Goal: Task Accomplishment & Management: Manage account settings

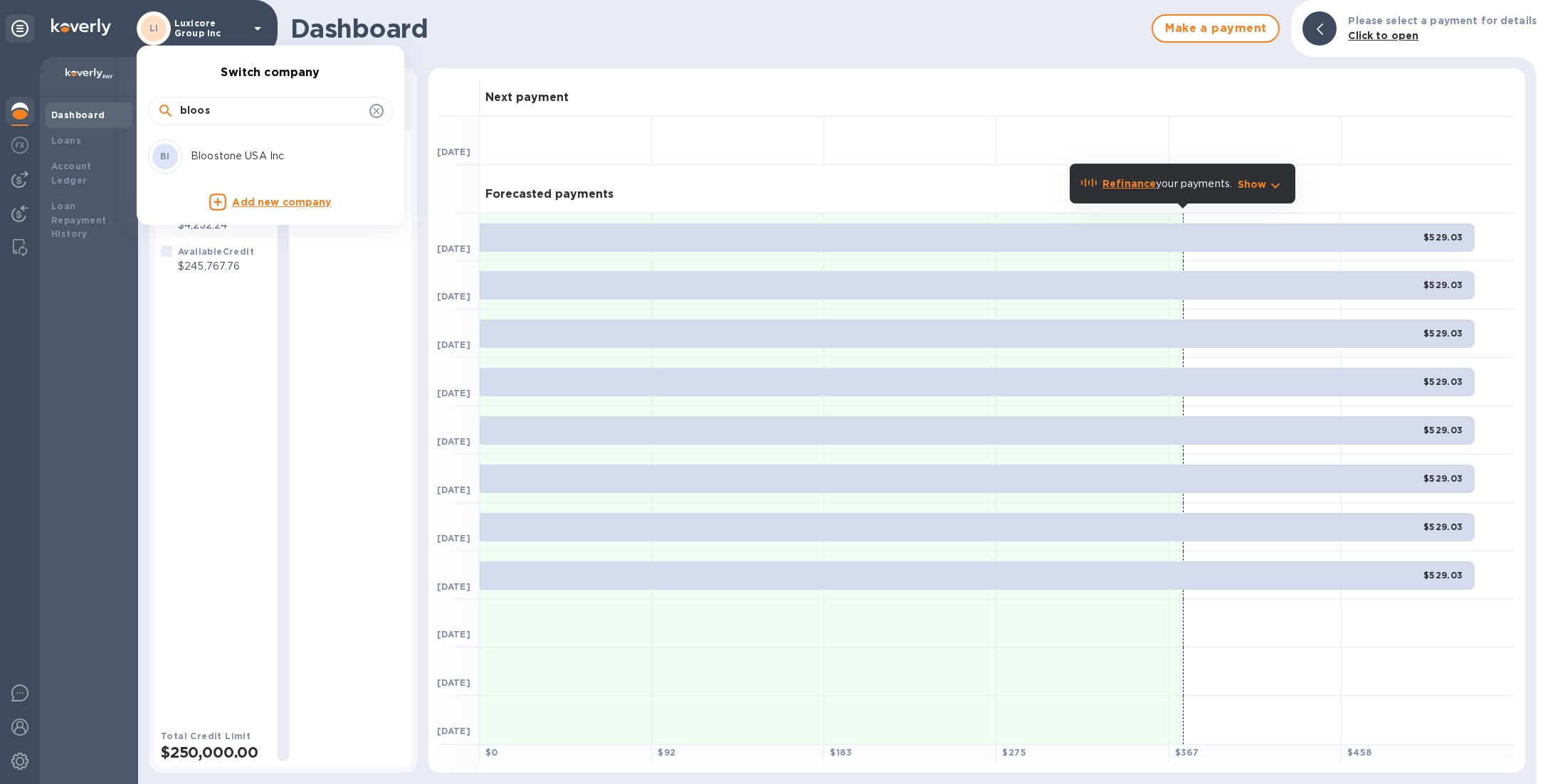
drag, startPoint x: 221, startPoint y: 116, endPoint x: 161, endPoint y: 105, distance: 61.0
click at [161, 105] on div "bloos" at bounding box center [270, 111] width 226 height 21
type input "ucs"
click at [225, 151] on p "Ucs Trading Inc" at bounding box center [281, 156] width 179 height 15
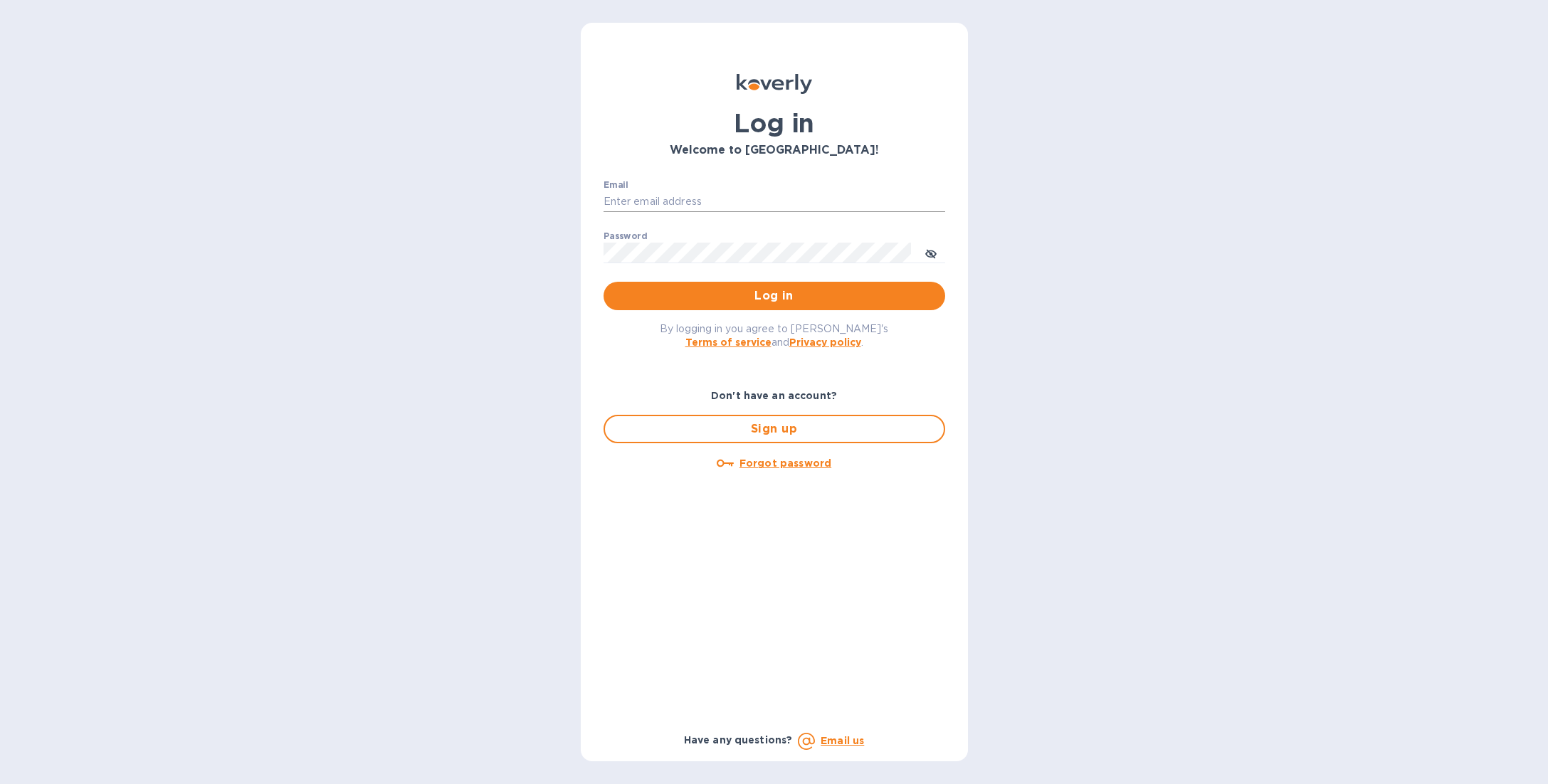
click at [690, 204] on input "Email" at bounding box center [774, 201] width 341 height 21
type input "sballen@koverly.com"
click at [786, 303] on span "Log in" at bounding box center [775, 296] width 319 height 17
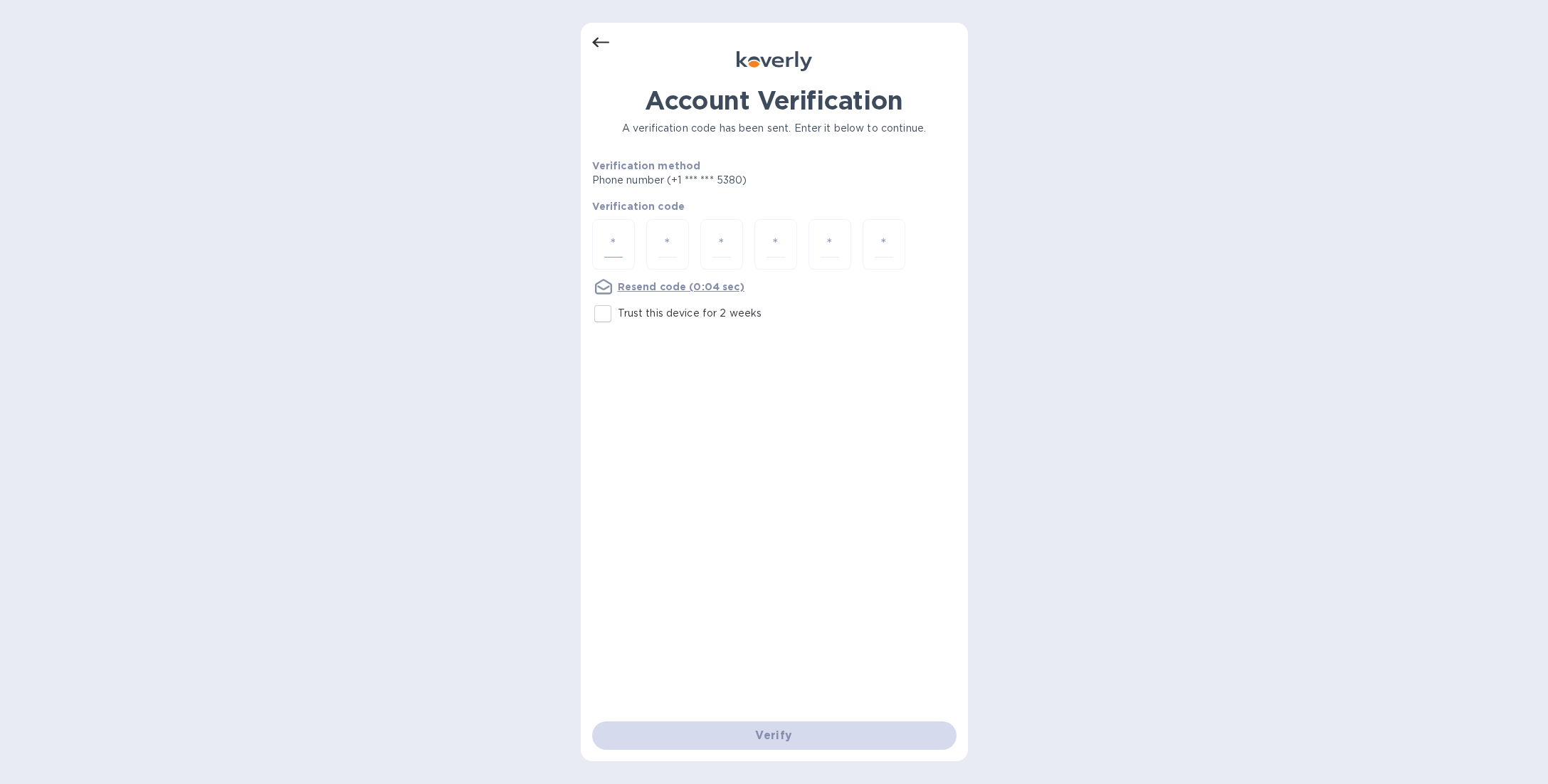
click at [613, 243] on input "number" at bounding box center [614, 244] width 19 height 26
type input "4"
type input "2"
type input "1"
type input "5"
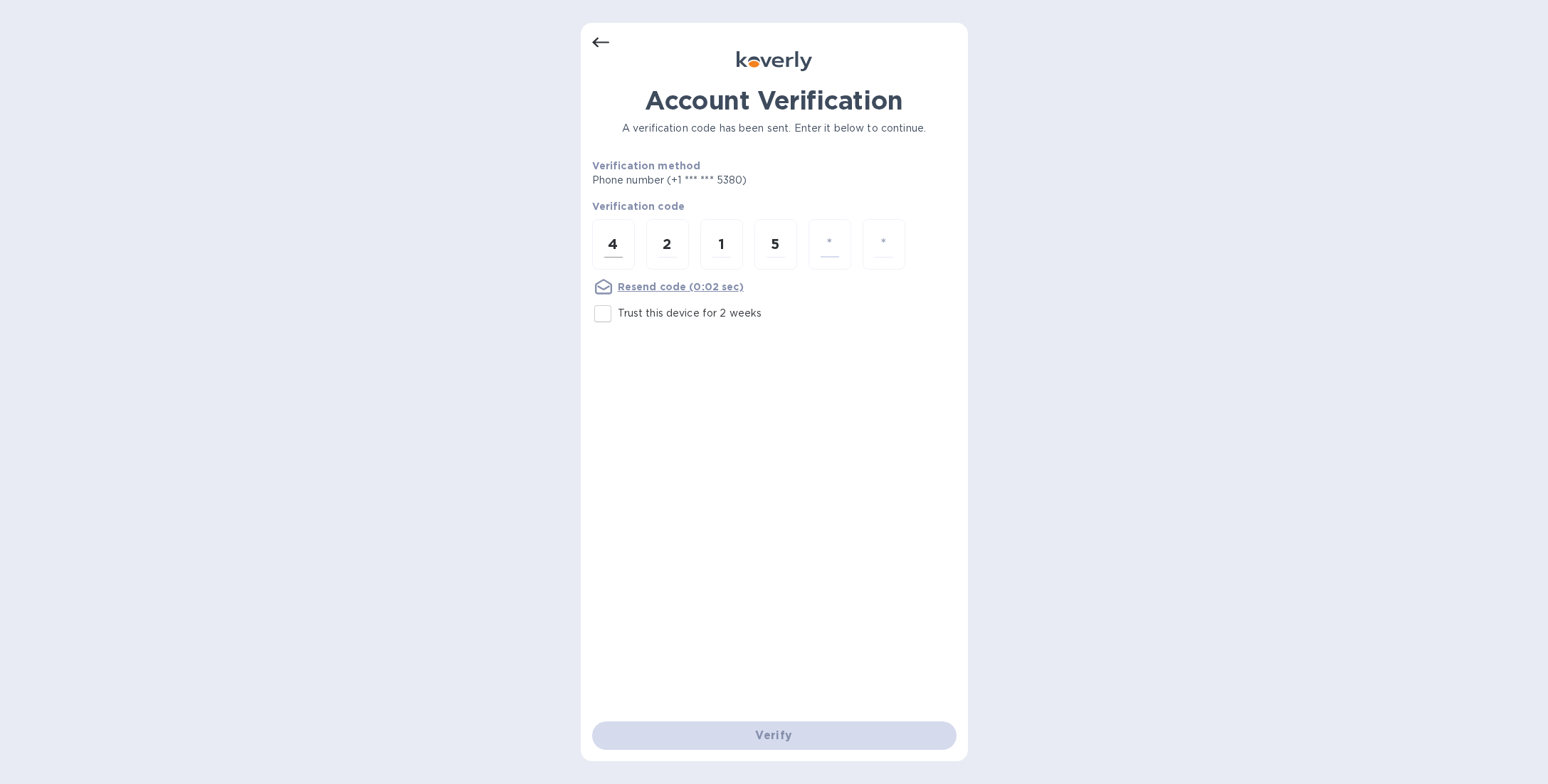
type input "6"
type input "5"
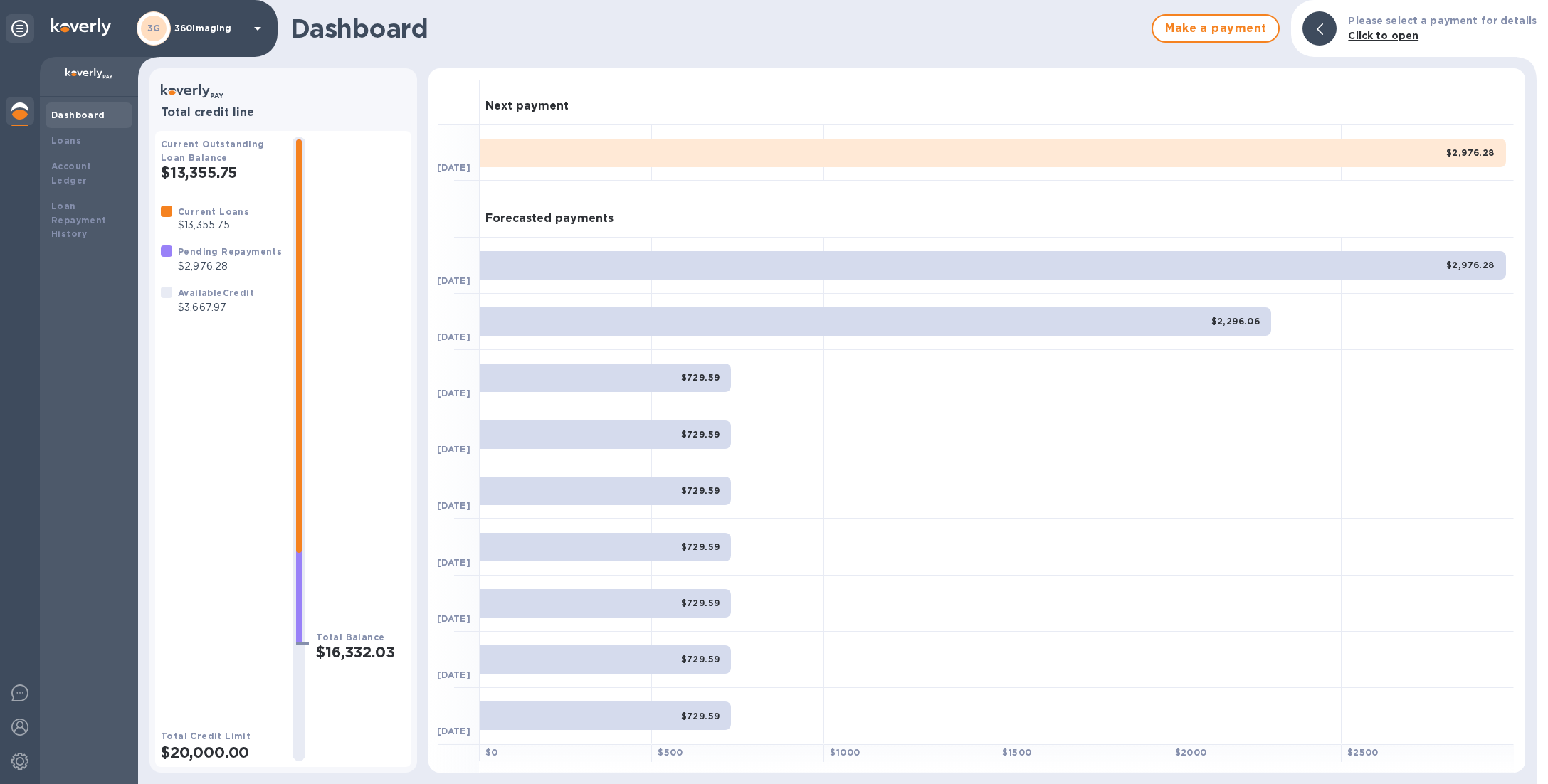
click at [226, 40] on div "3G 360imaging" at bounding box center [201, 28] width 130 height 34
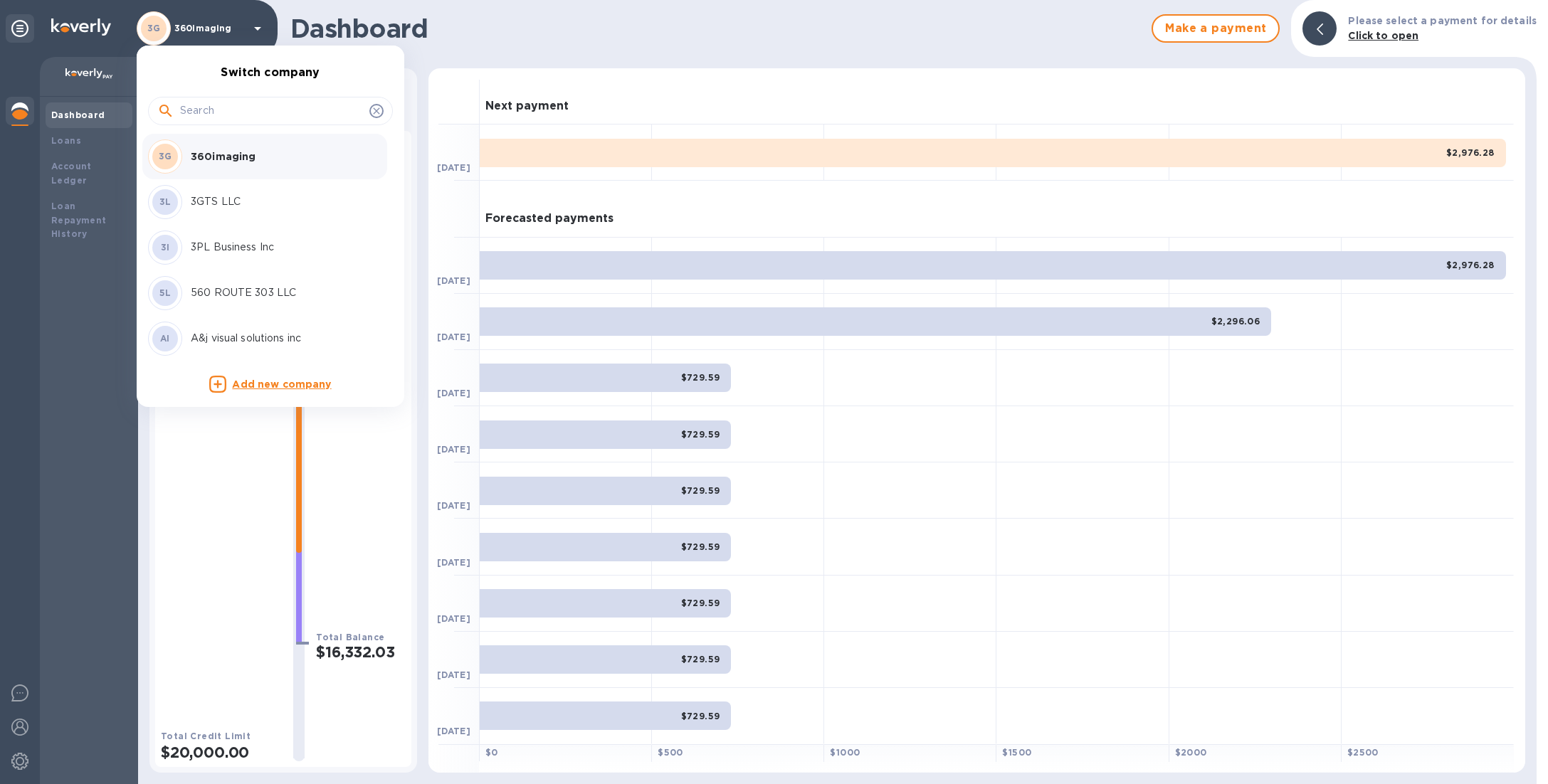
click at [239, 109] on input "text" at bounding box center [271, 111] width 183 height 21
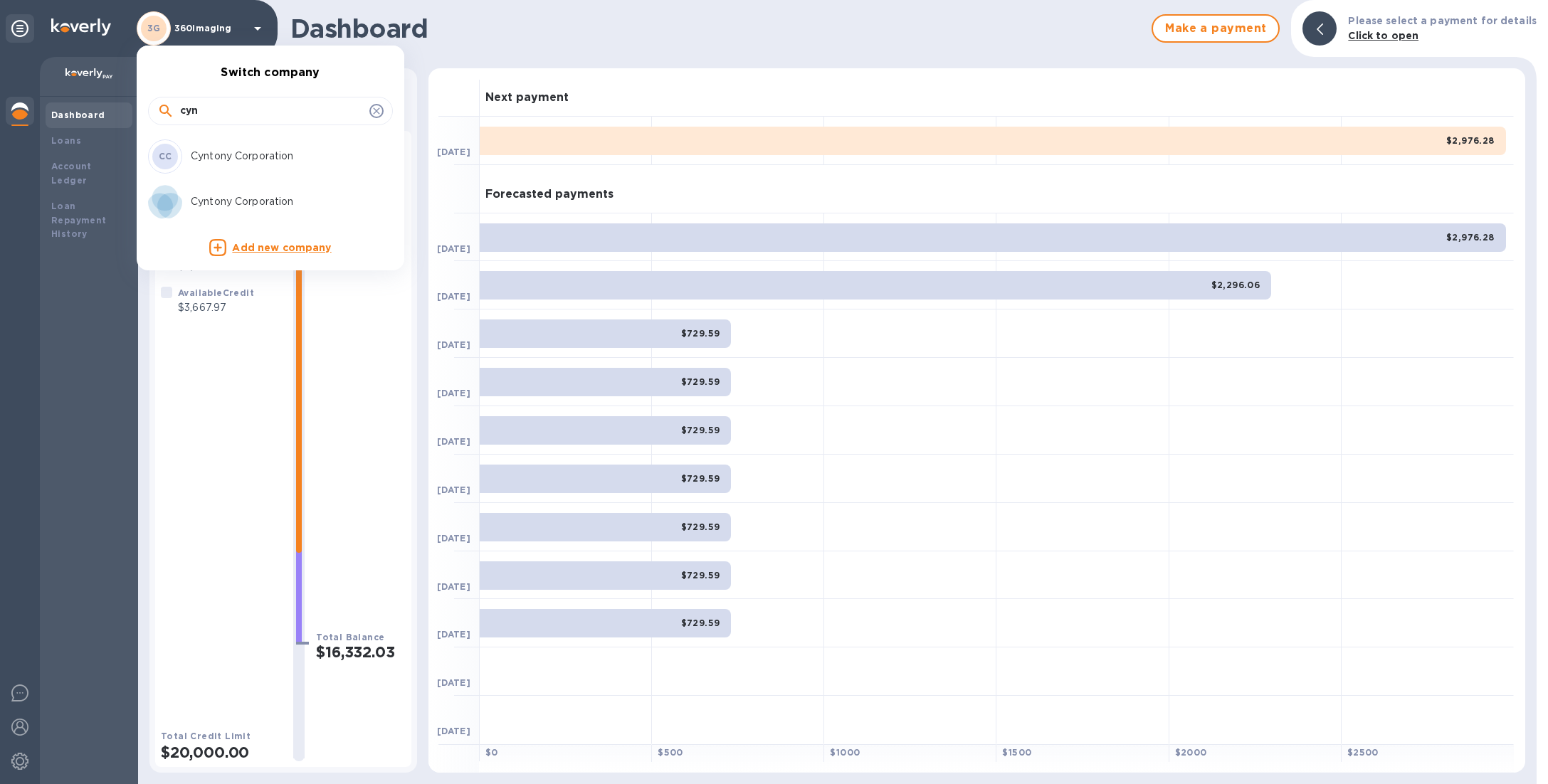
type input "cyn"
click at [255, 196] on p "Cyntony Corporation" at bounding box center [281, 202] width 179 height 15
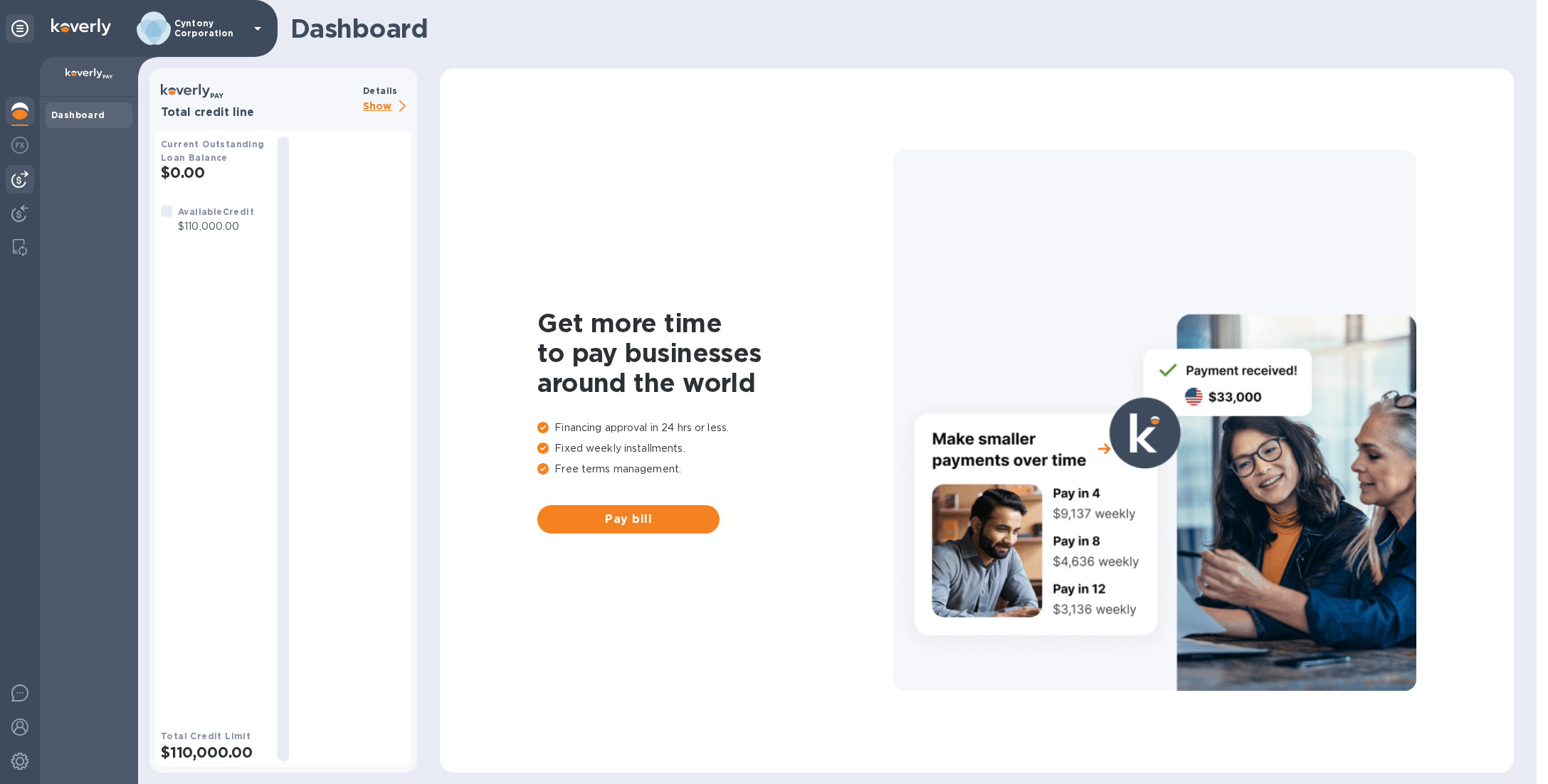
click at [26, 191] on div at bounding box center [20, 179] width 28 height 28
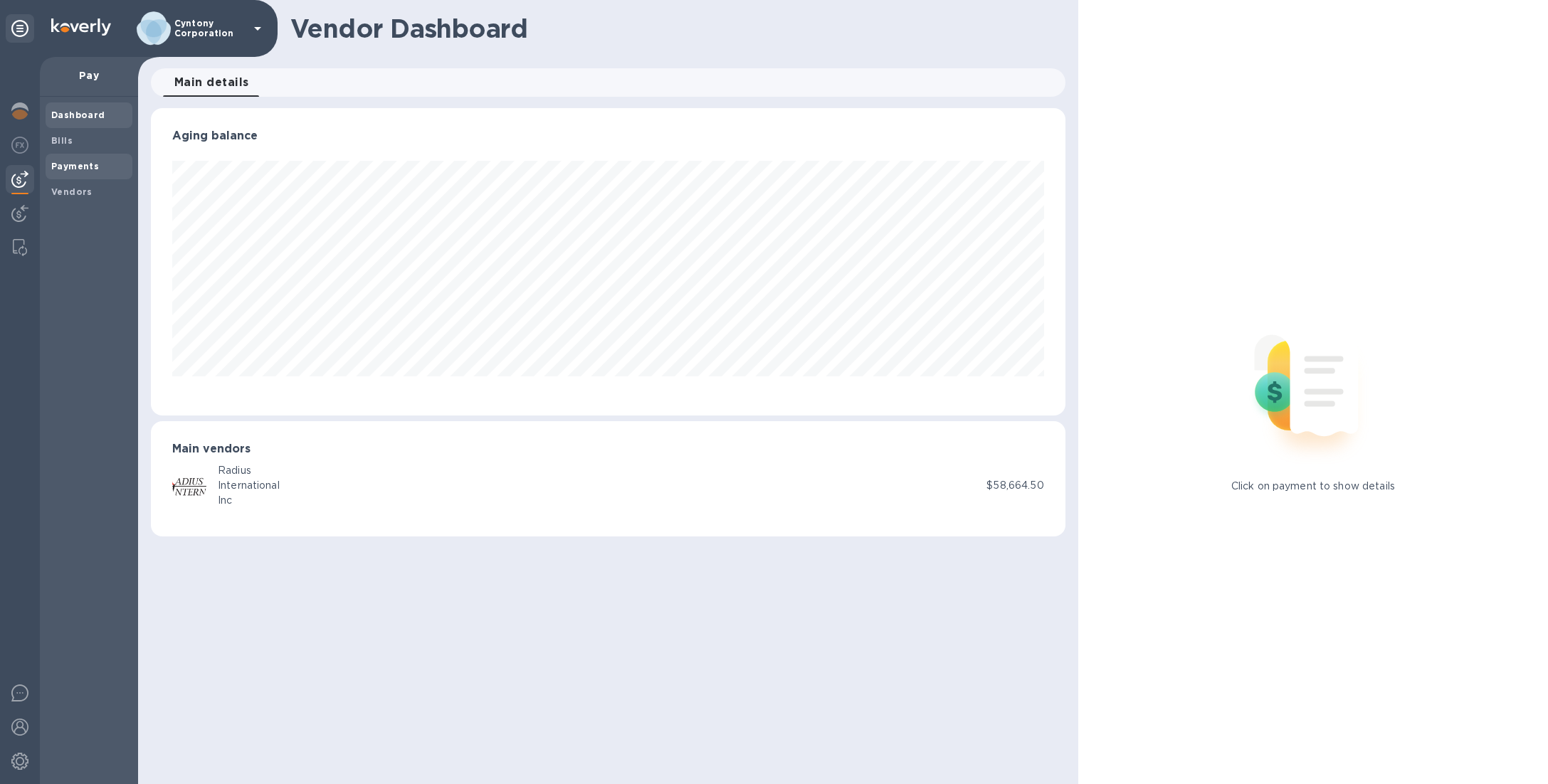
scroll to position [307, 915]
click at [75, 147] on span "Bills" at bounding box center [89, 141] width 75 height 15
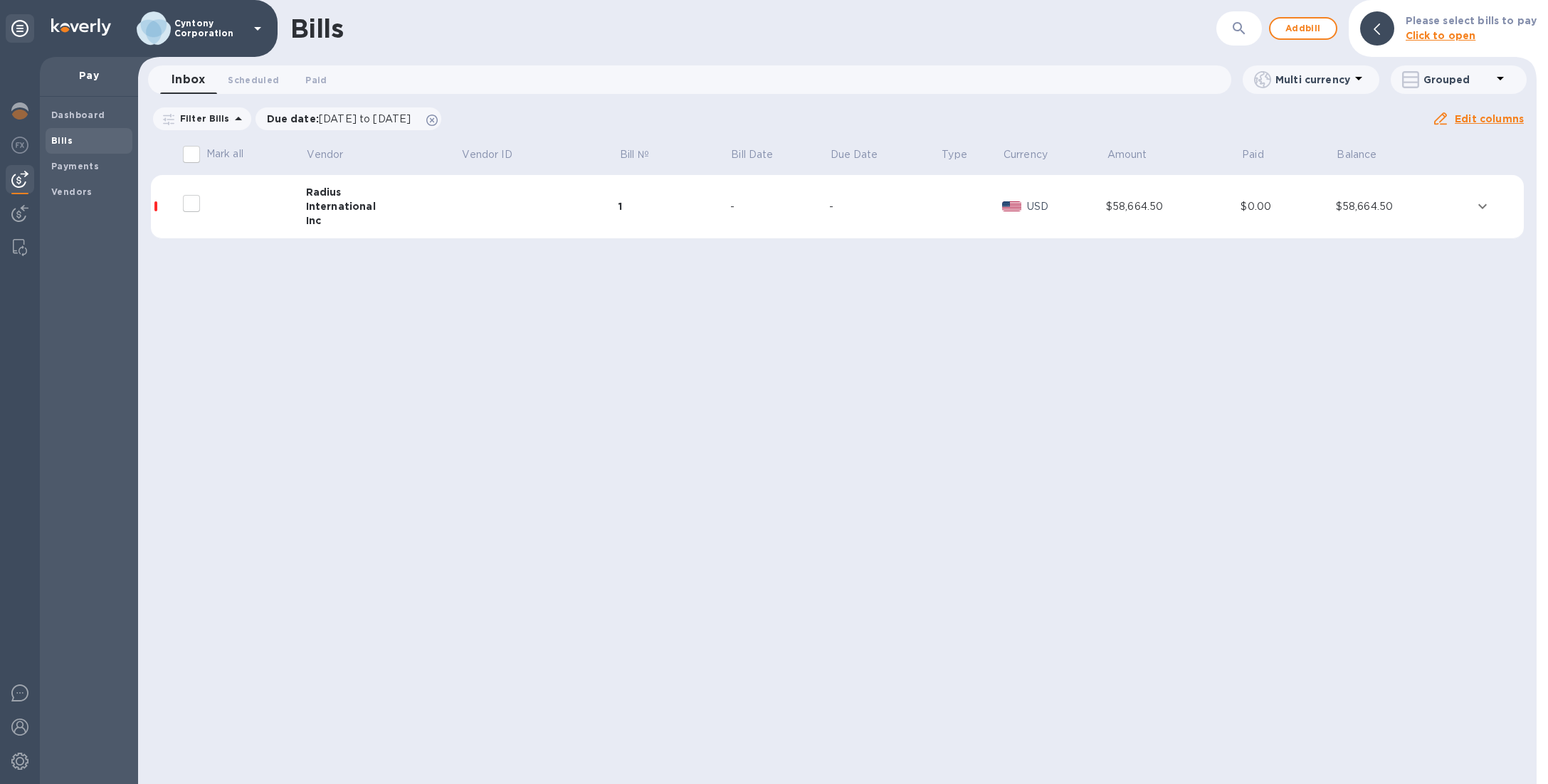
click at [773, 206] on div "-" at bounding box center [780, 207] width 99 height 15
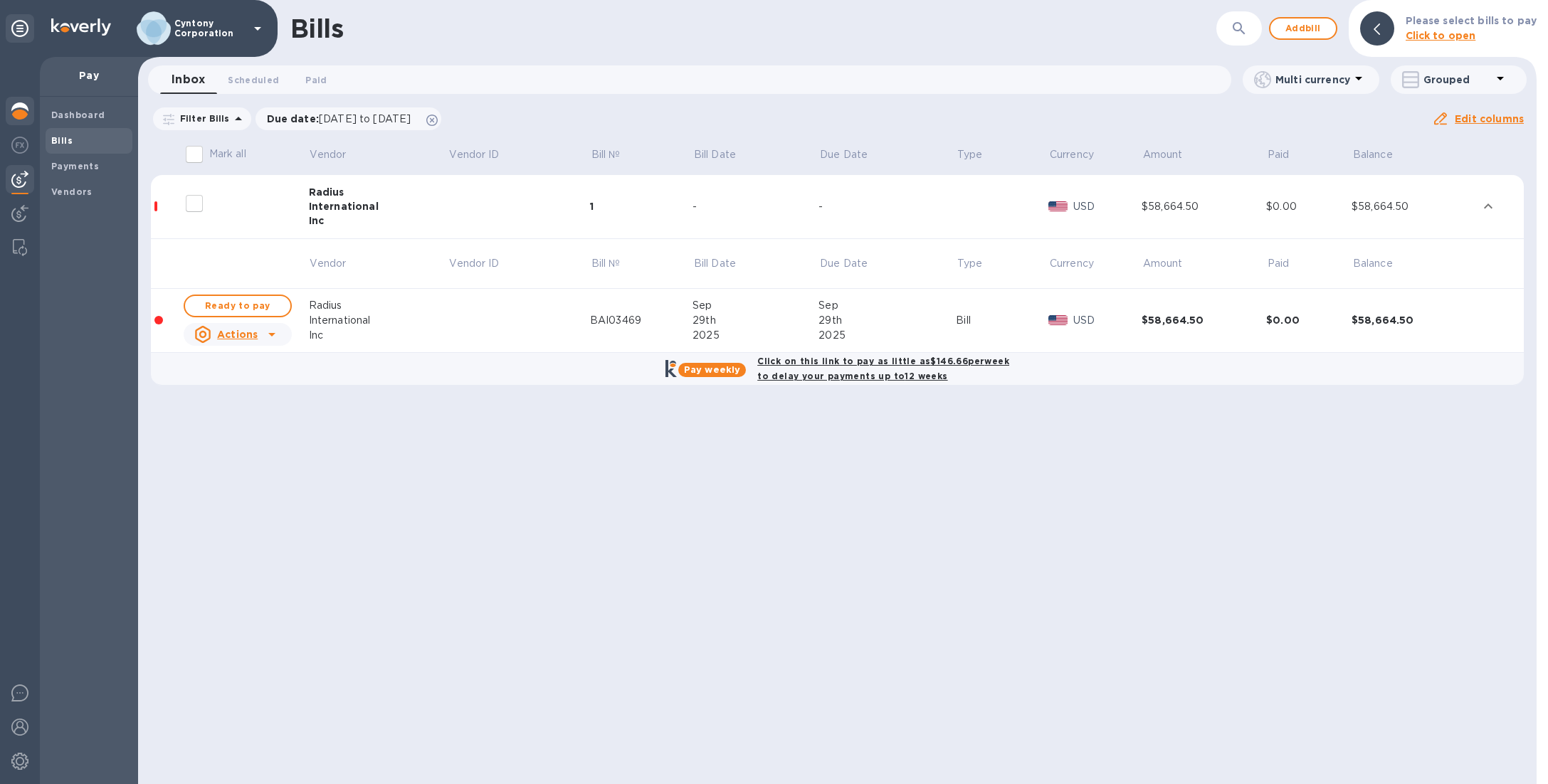
click at [11, 118] on img at bounding box center [20, 111] width 17 height 17
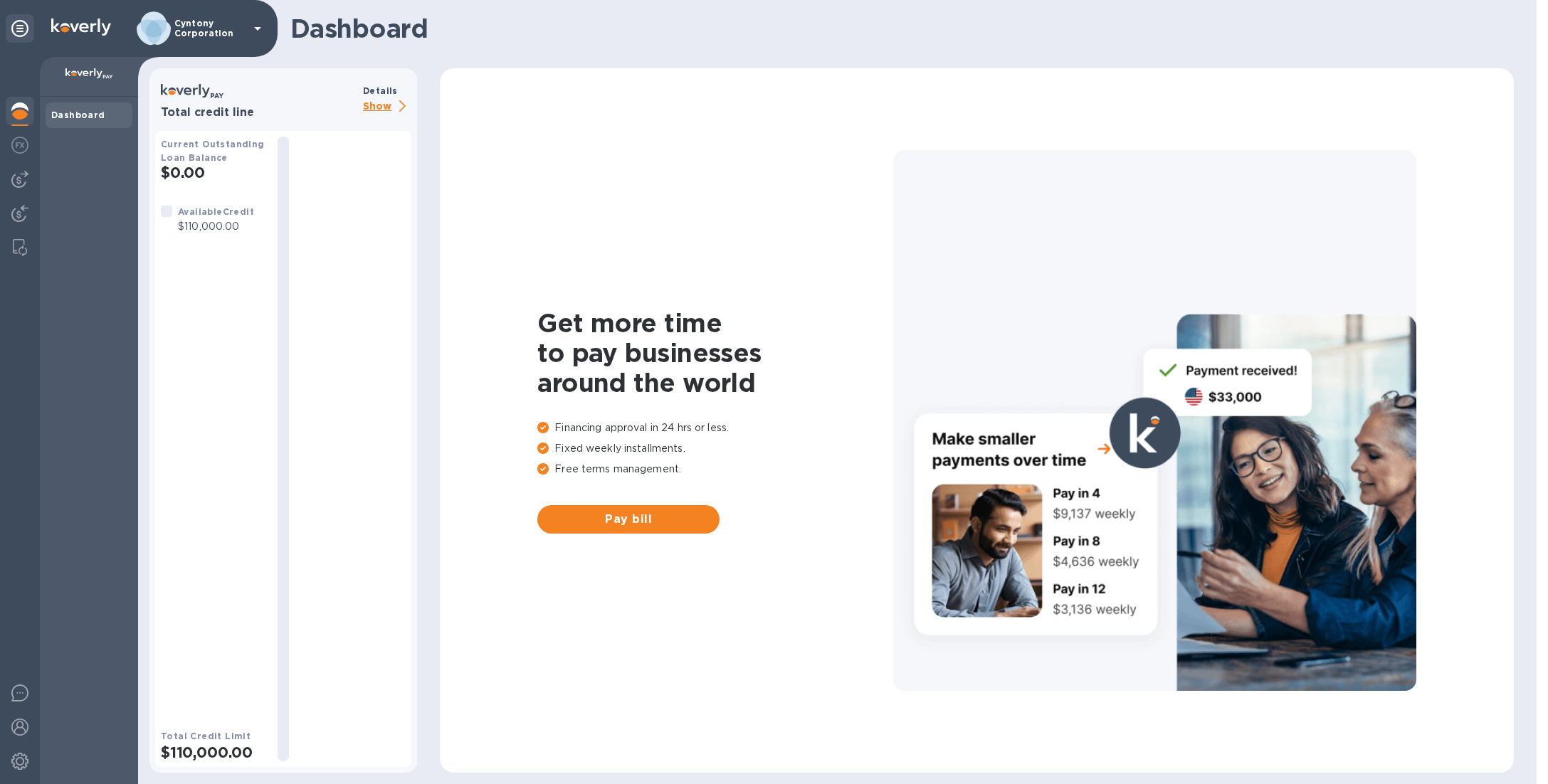
click at [376, 109] on p "Show" at bounding box center [387, 107] width 49 height 18
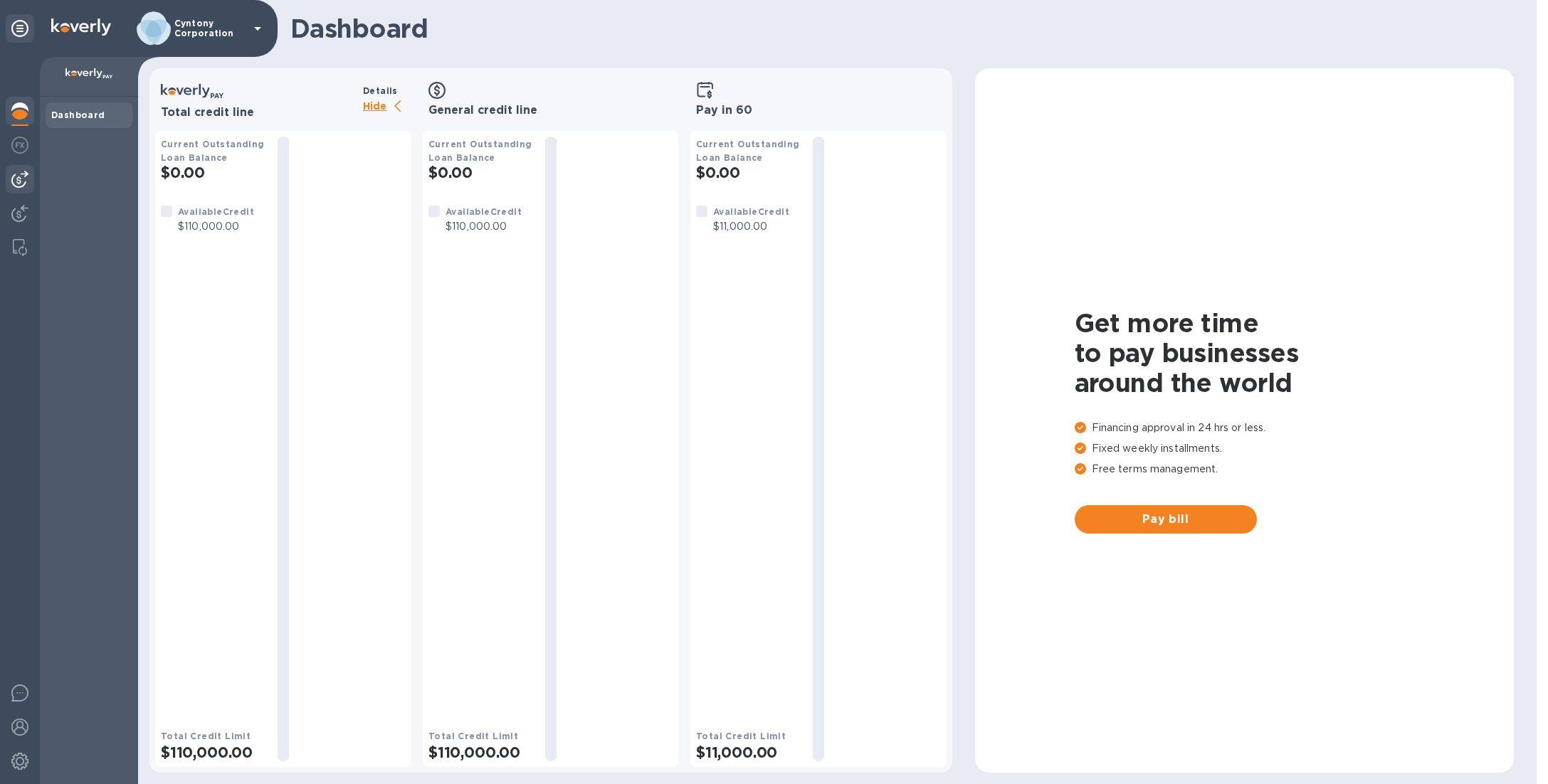
click at [26, 174] on img at bounding box center [20, 179] width 17 height 17
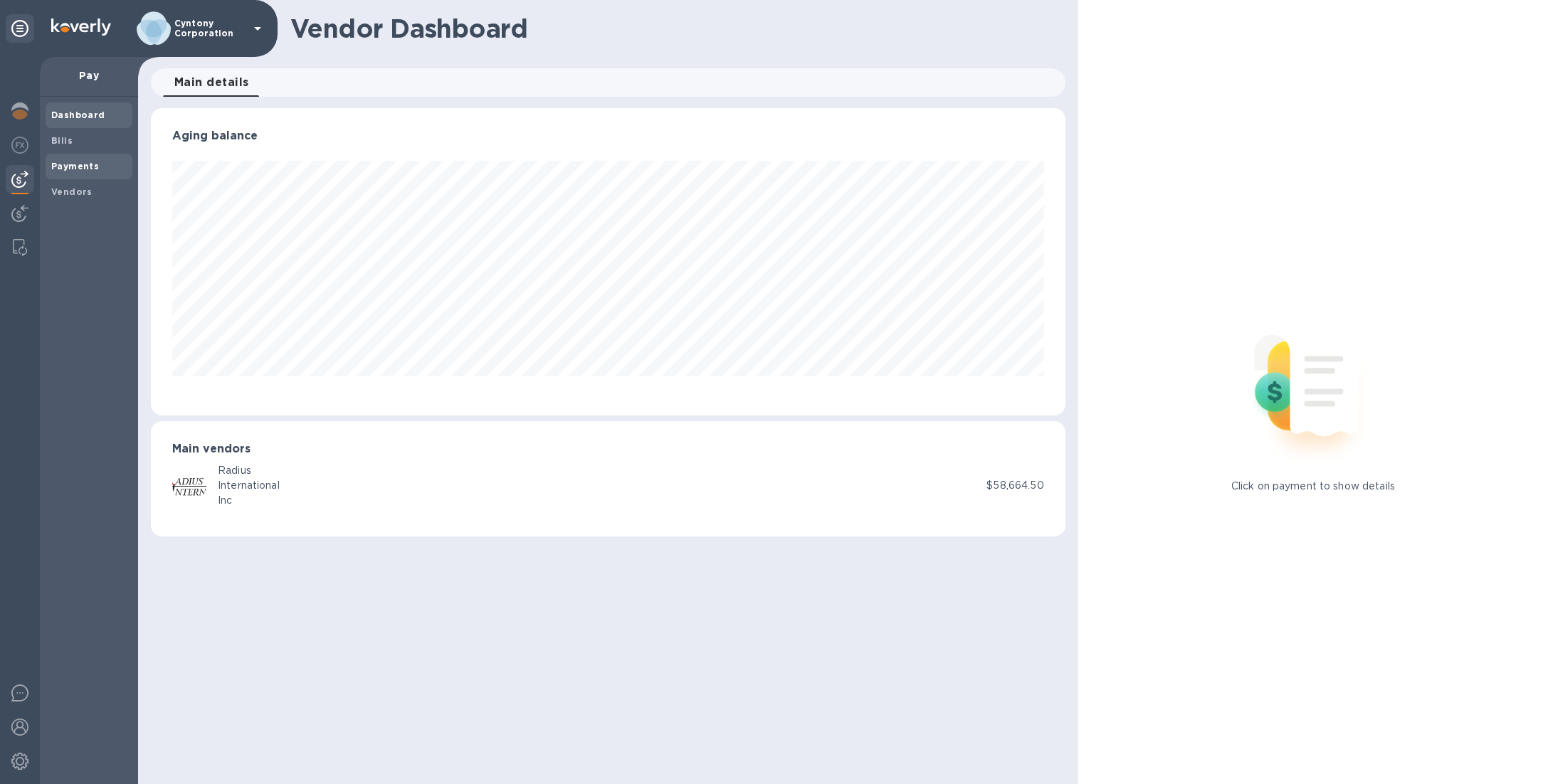
scroll to position [307, 915]
click at [66, 145] on span "Bills" at bounding box center [61, 141] width 21 height 15
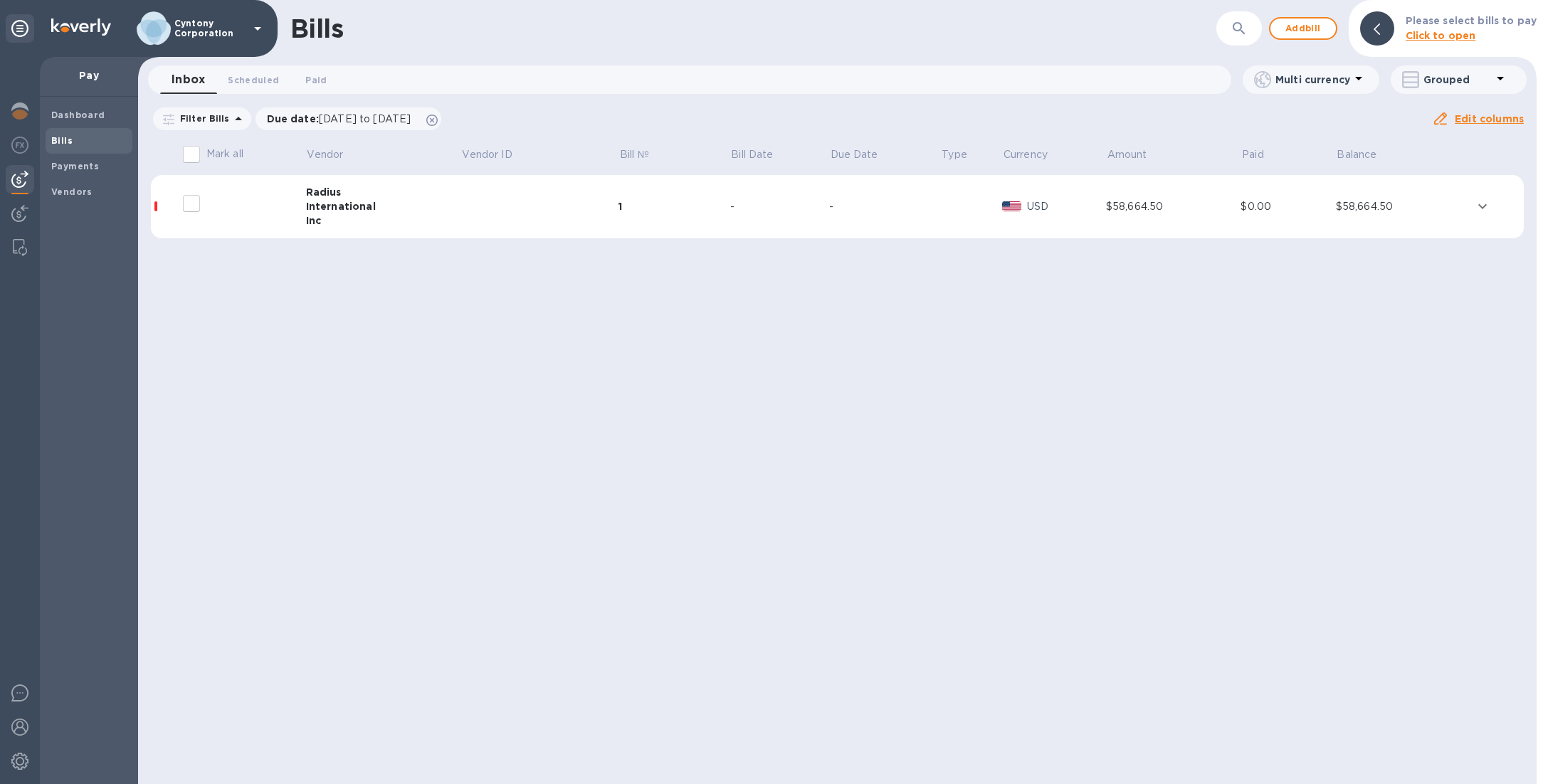
click at [462, 201] on td at bounding box center [540, 206] width 158 height 64
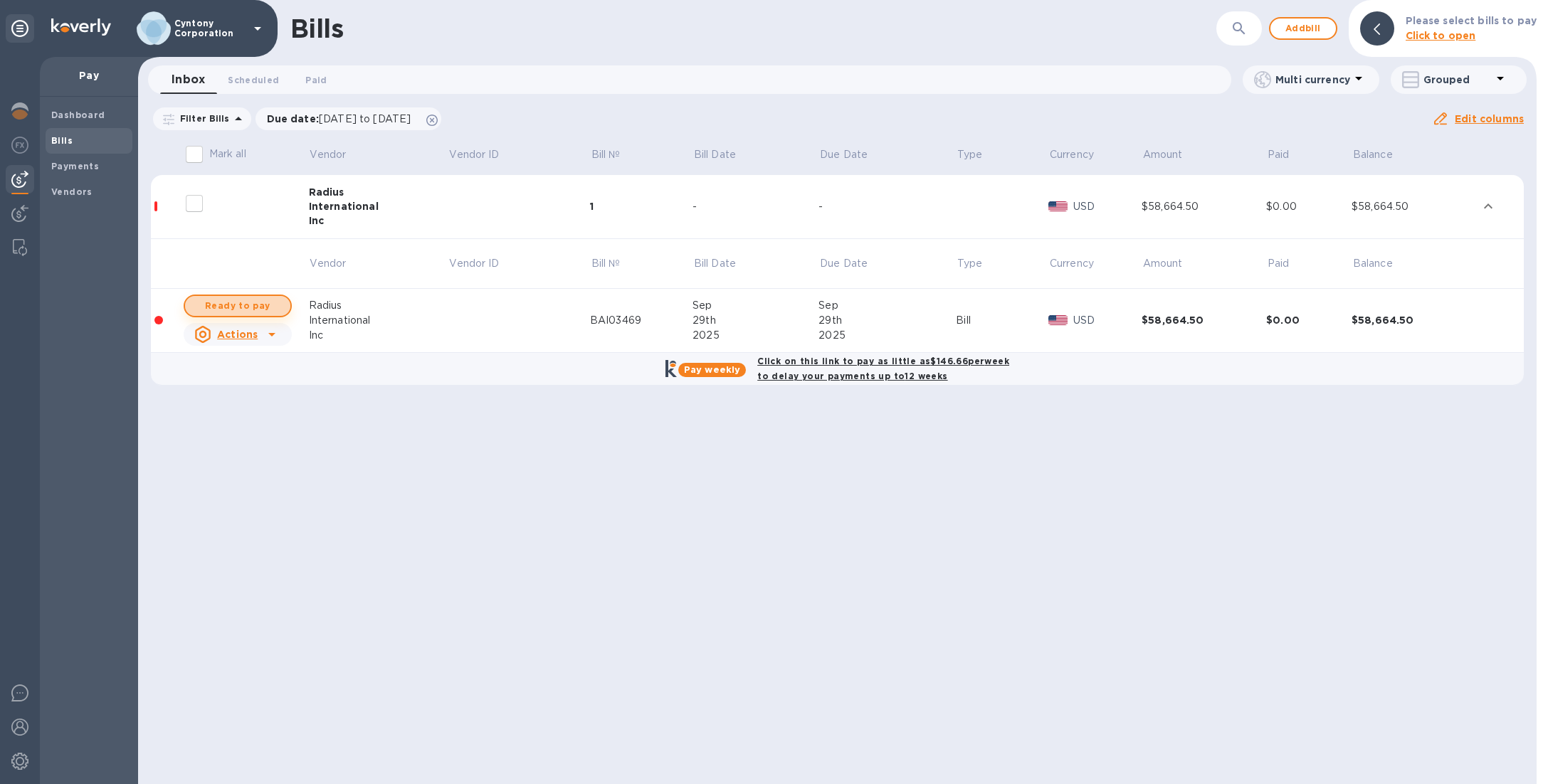
click at [245, 299] on span "Ready to pay" at bounding box center [237, 306] width 83 height 17
click at [244, 305] on span "Ready to pay" at bounding box center [237, 306] width 83 height 17
checkbox input "true"
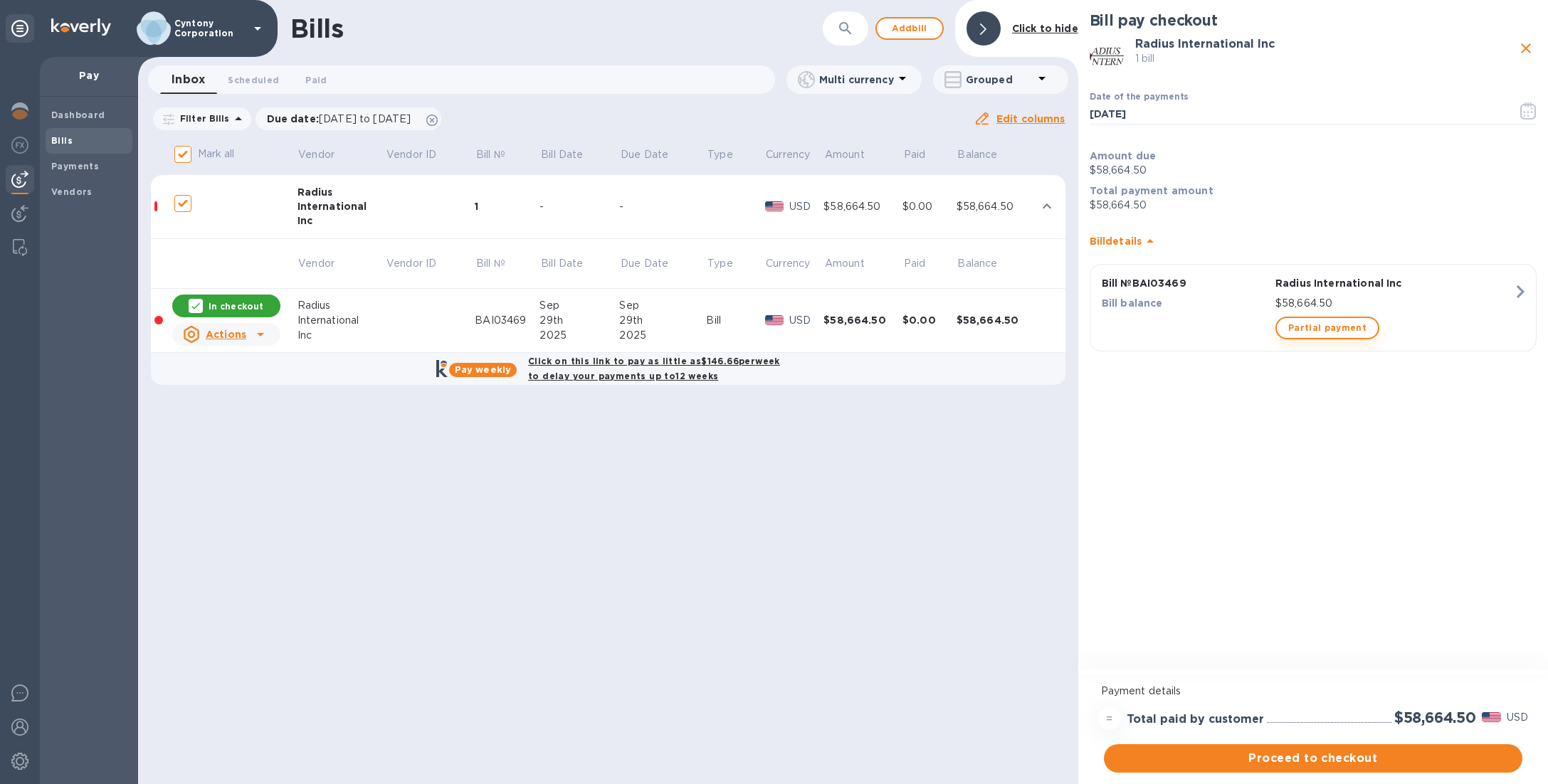
click at [1329, 328] on span "Partial payment" at bounding box center [1328, 328] width 79 height 17
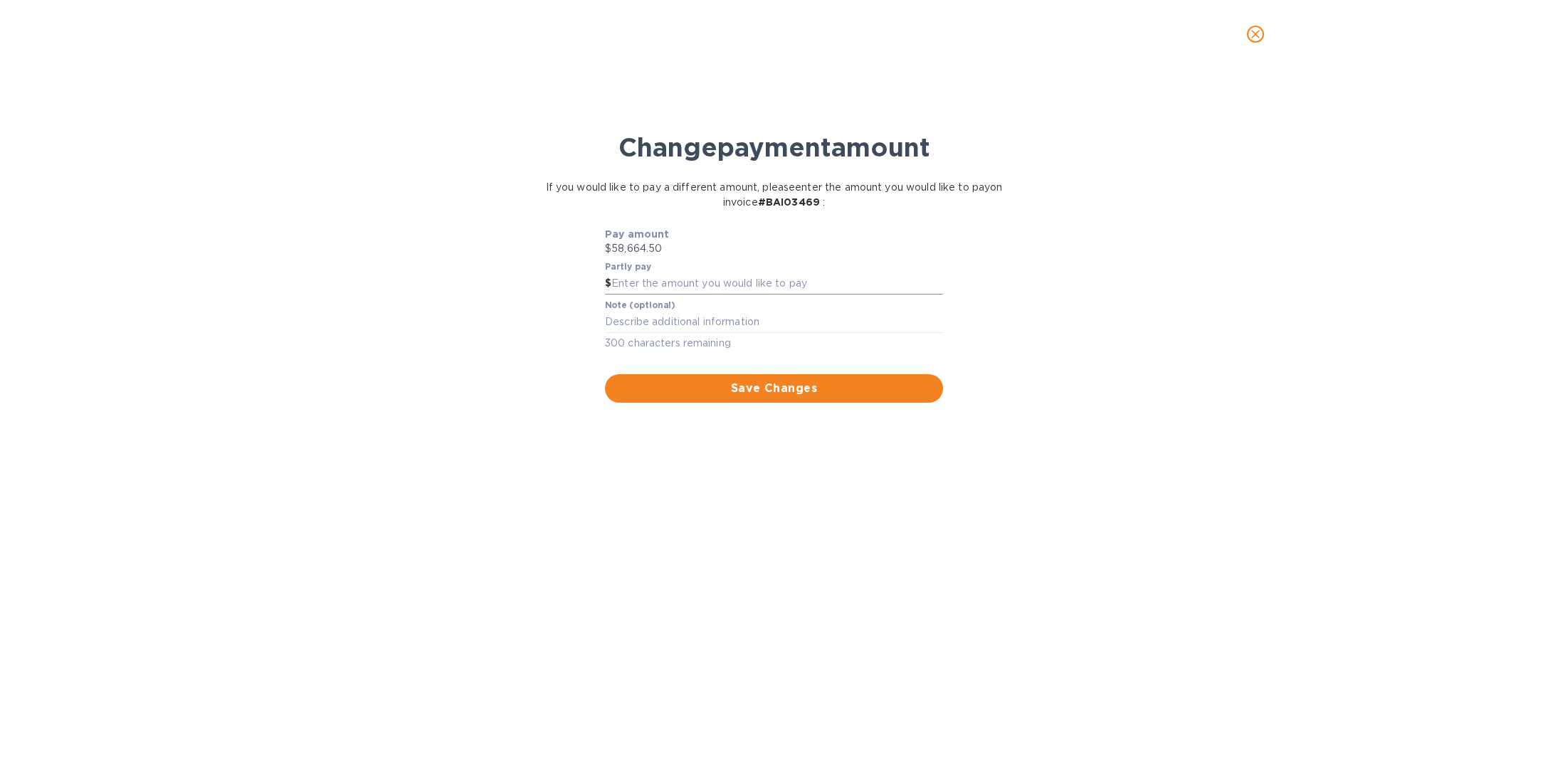
click at [713, 289] on input "text" at bounding box center [777, 283] width 332 height 21
type input "11,000"
click at [819, 387] on span "Save Changes" at bounding box center [774, 388] width 316 height 17
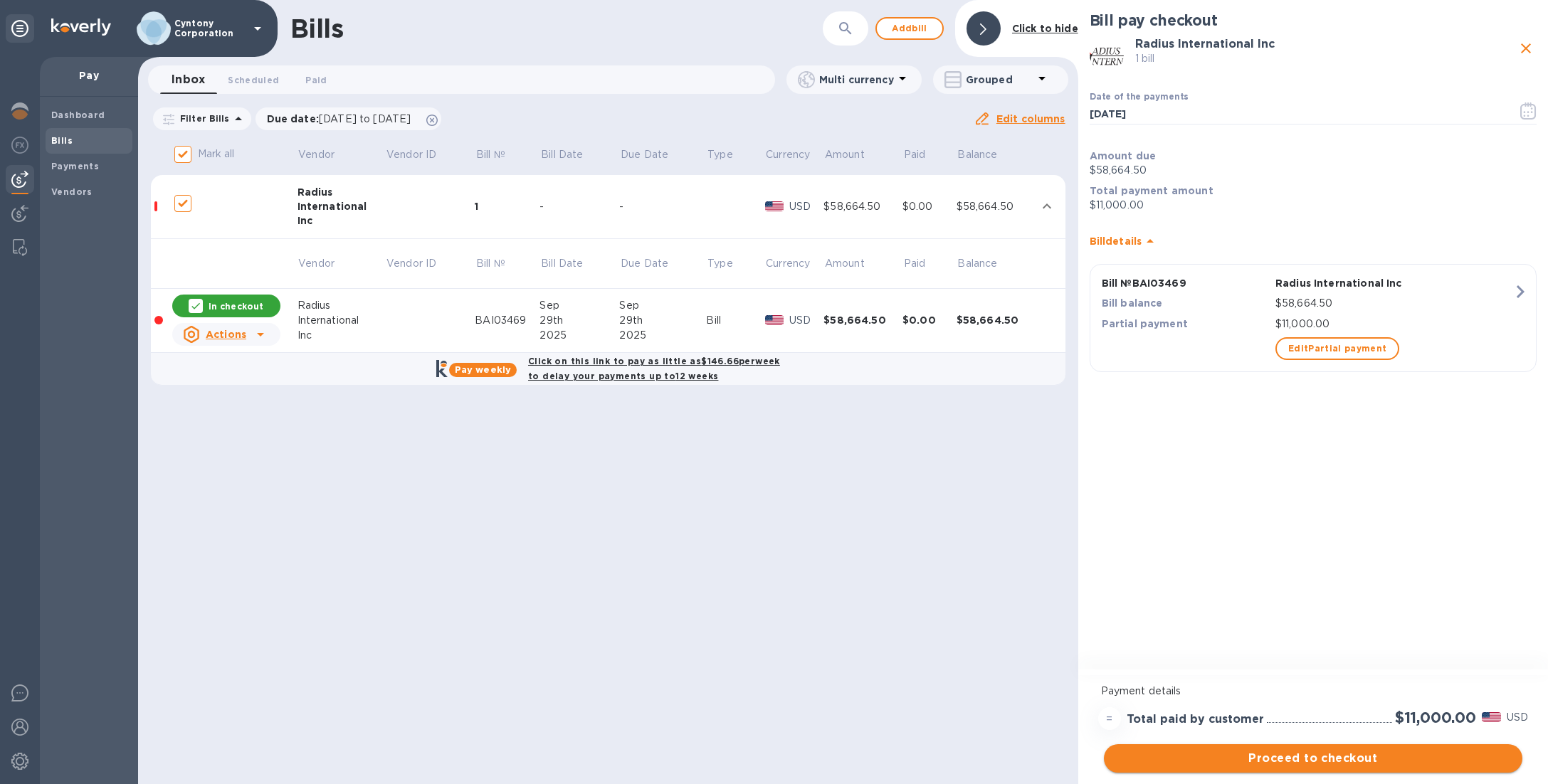
click at [1288, 747] on button "Proceed to checkout" at bounding box center [1313, 758] width 418 height 28
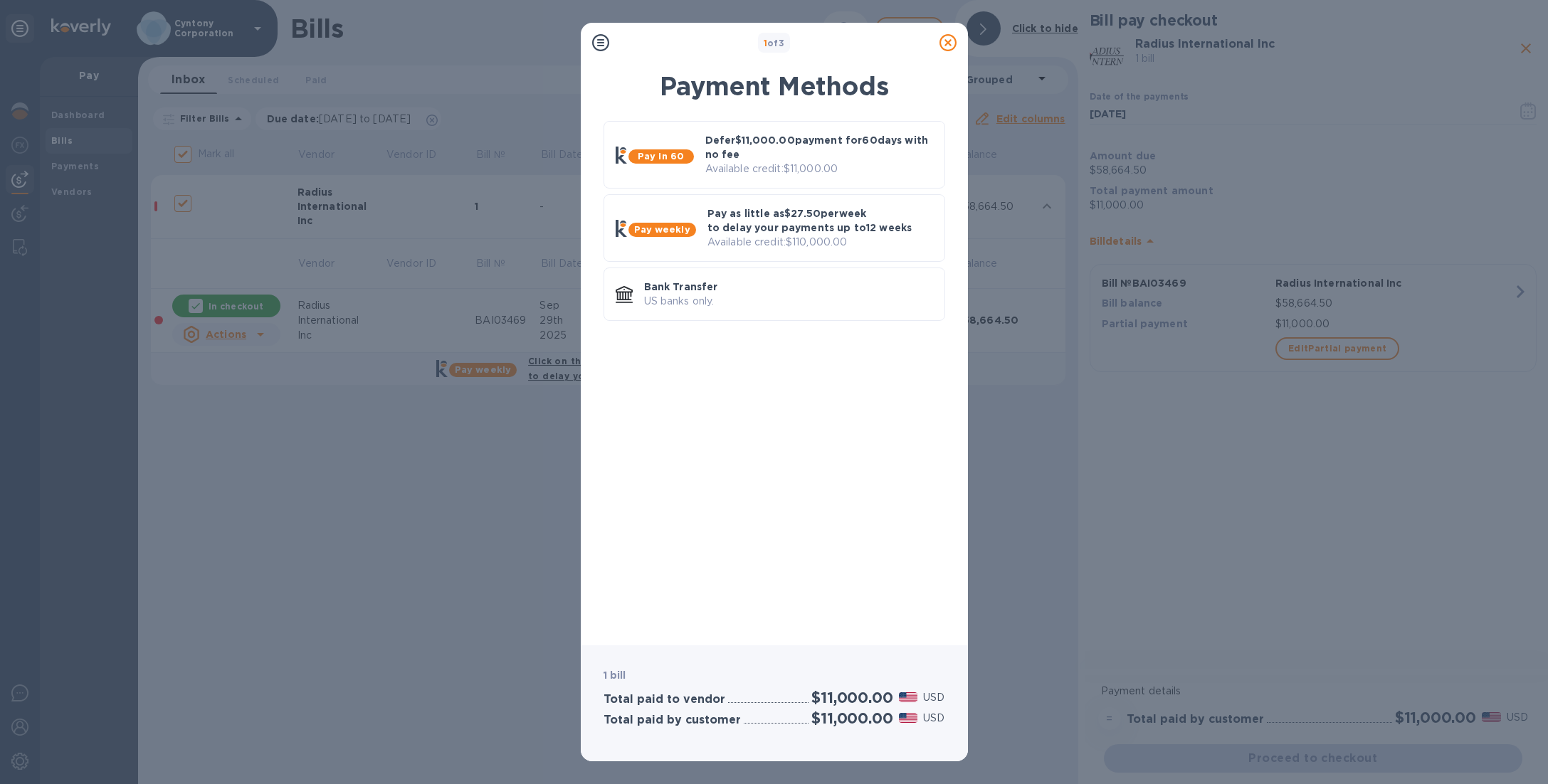
click at [952, 48] on icon at bounding box center [948, 43] width 17 height 17
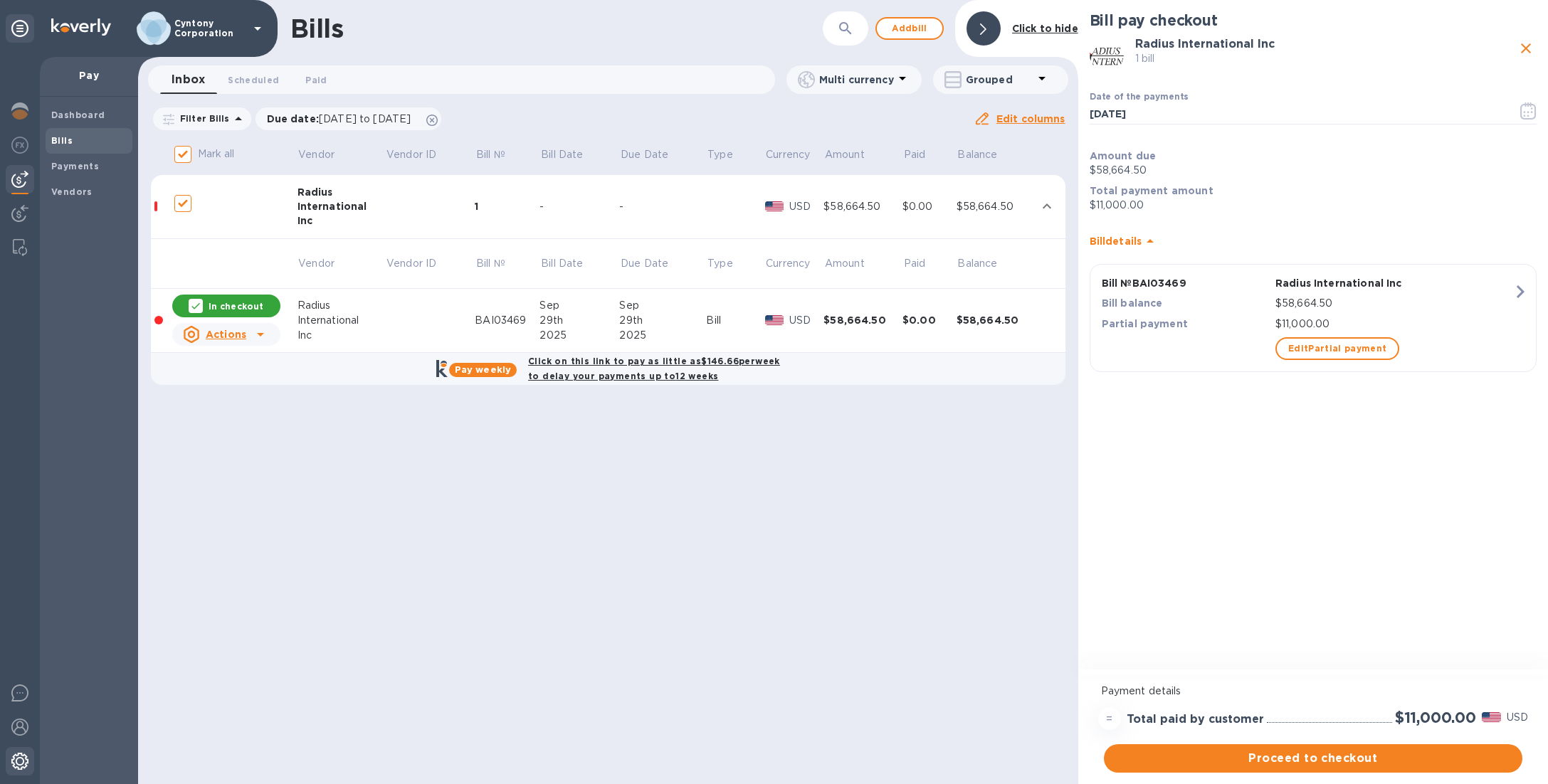
click at [19, 751] on div at bounding box center [20, 763] width 28 height 32
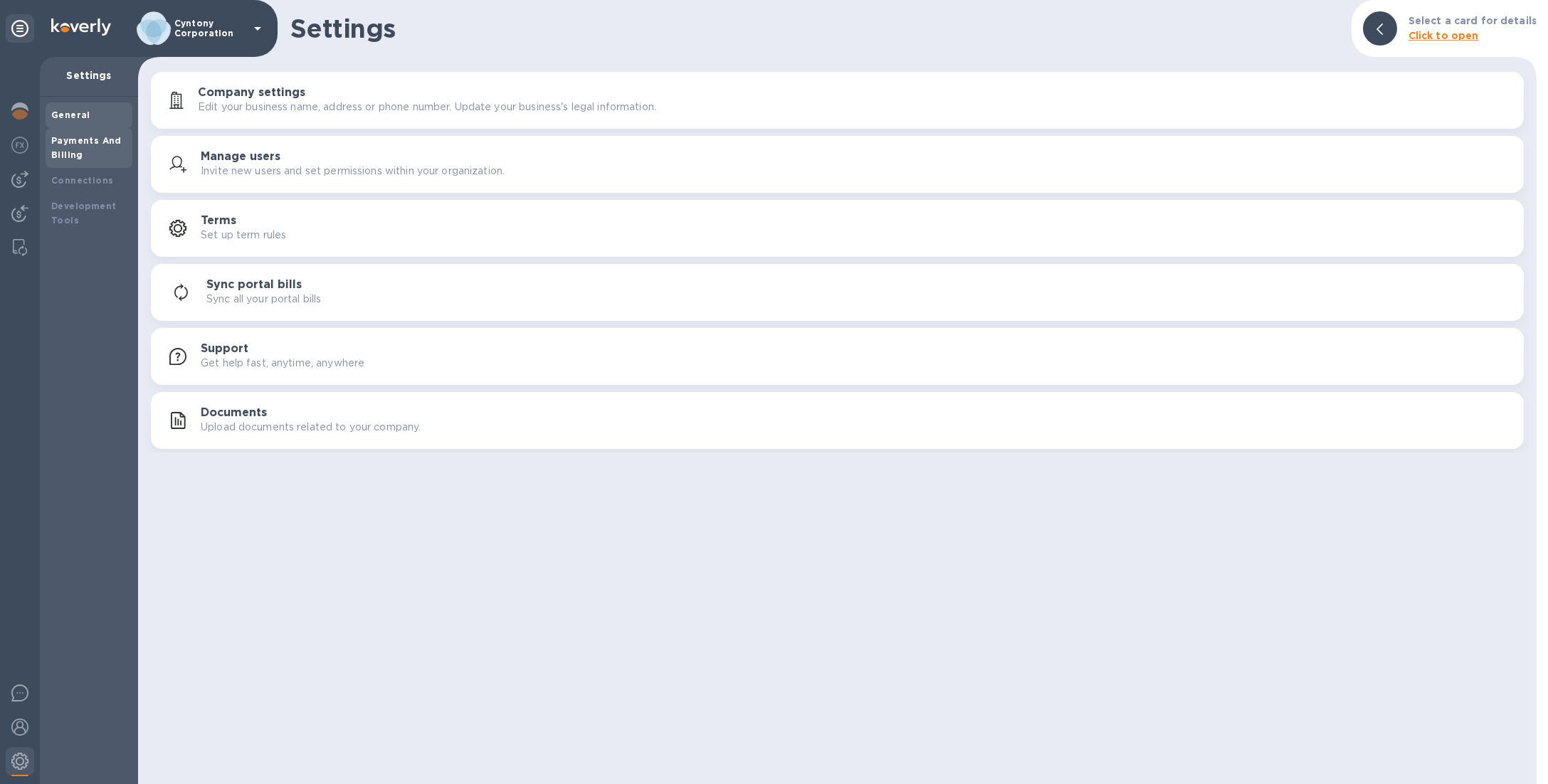
click at [92, 157] on div "Payments And Billing" at bounding box center [89, 148] width 75 height 28
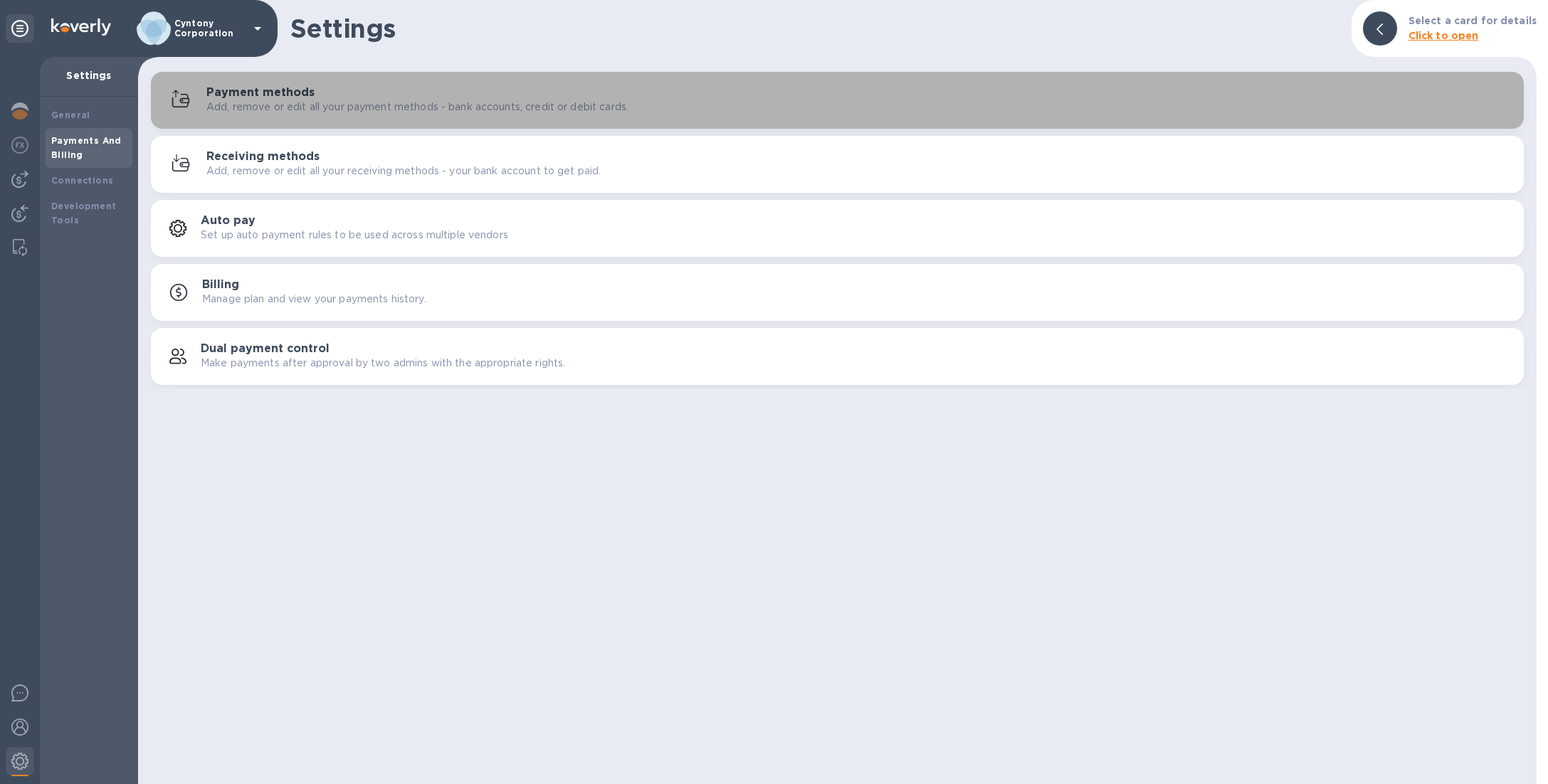
click at [371, 82] on button "Payment methods Add, remove or edit all your payment methods - bank accounts, c…" at bounding box center [837, 100] width 1373 height 57
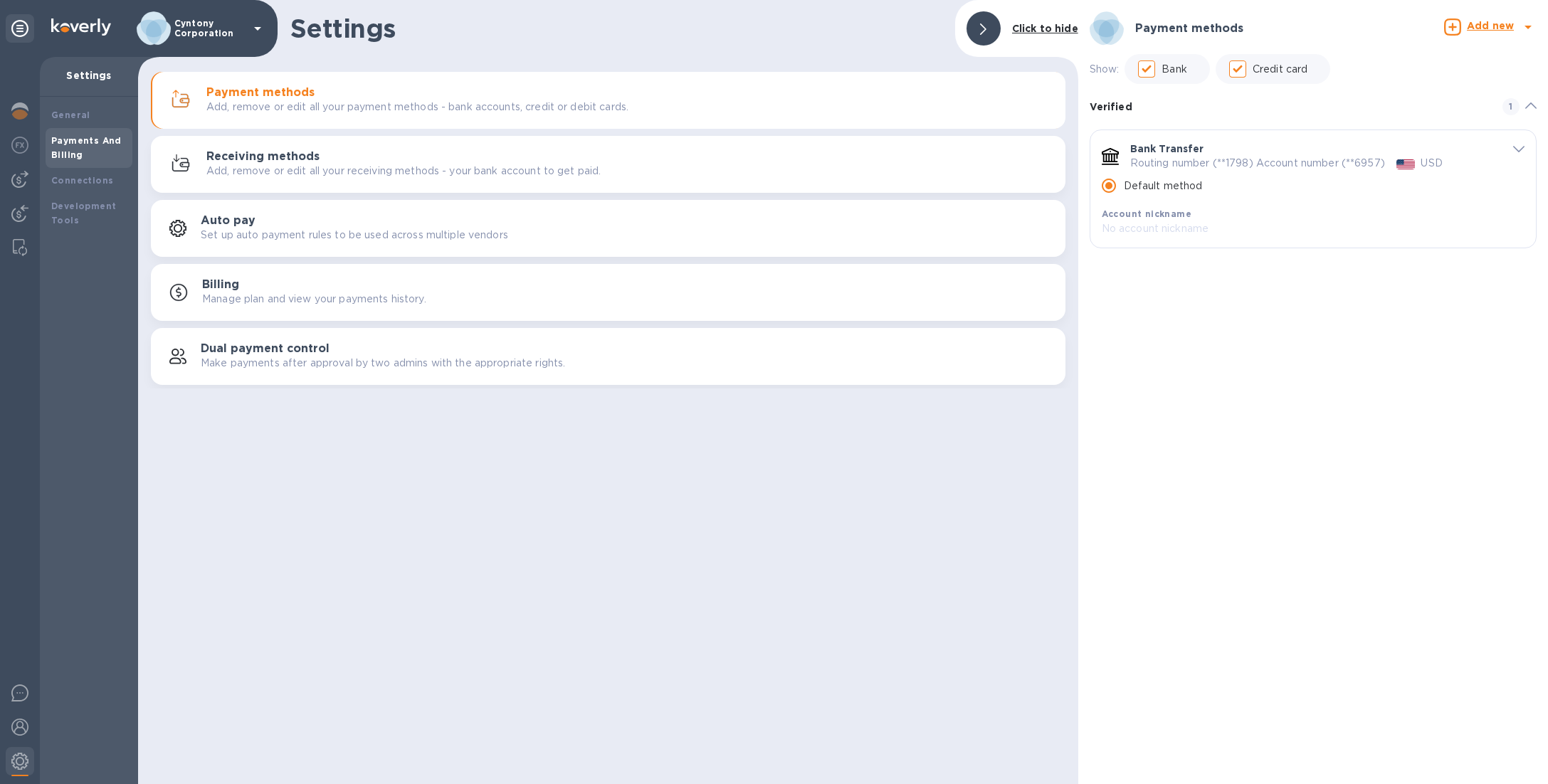
click at [1510, 149] on div "default-method" at bounding box center [1507, 148] width 36 height 14
click at [1516, 148] on icon "default-method" at bounding box center [1518, 149] width 11 height 7
click at [32, 113] on div at bounding box center [20, 112] width 28 height 32
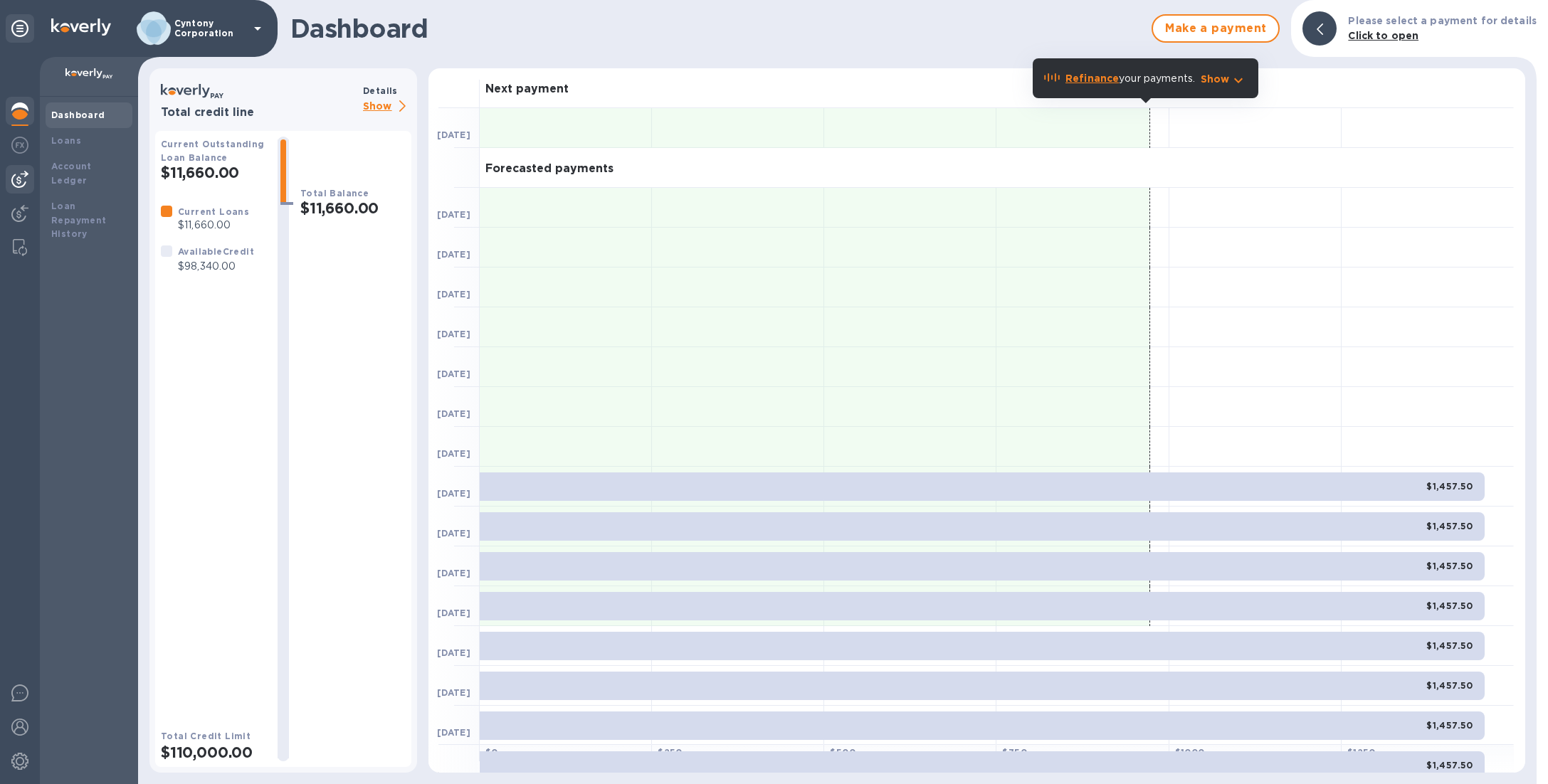
click at [28, 181] on div at bounding box center [20, 179] width 28 height 28
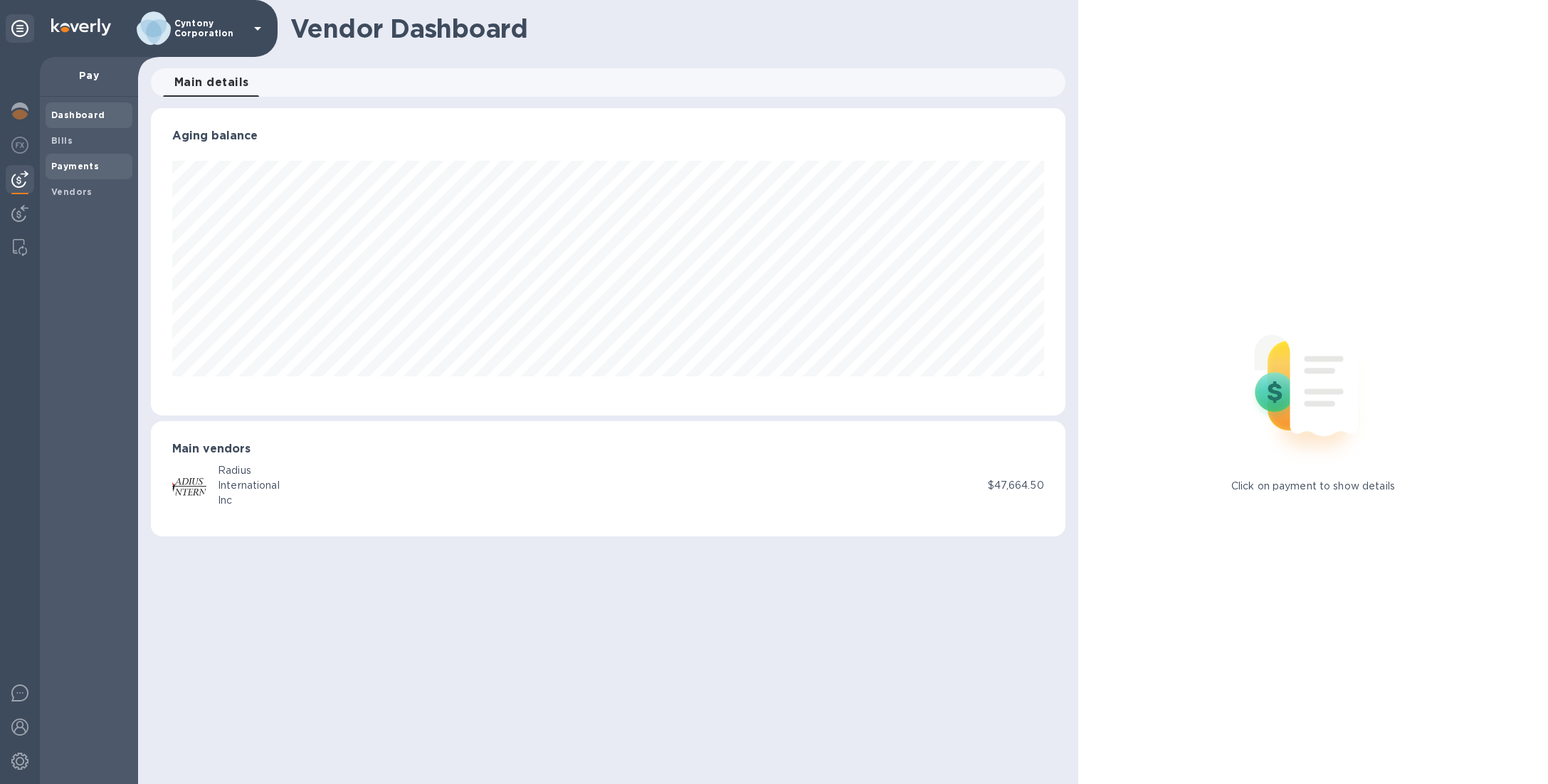
scroll to position [307, 915]
click at [84, 166] on b "Payments" at bounding box center [75, 166] width 48 height 11
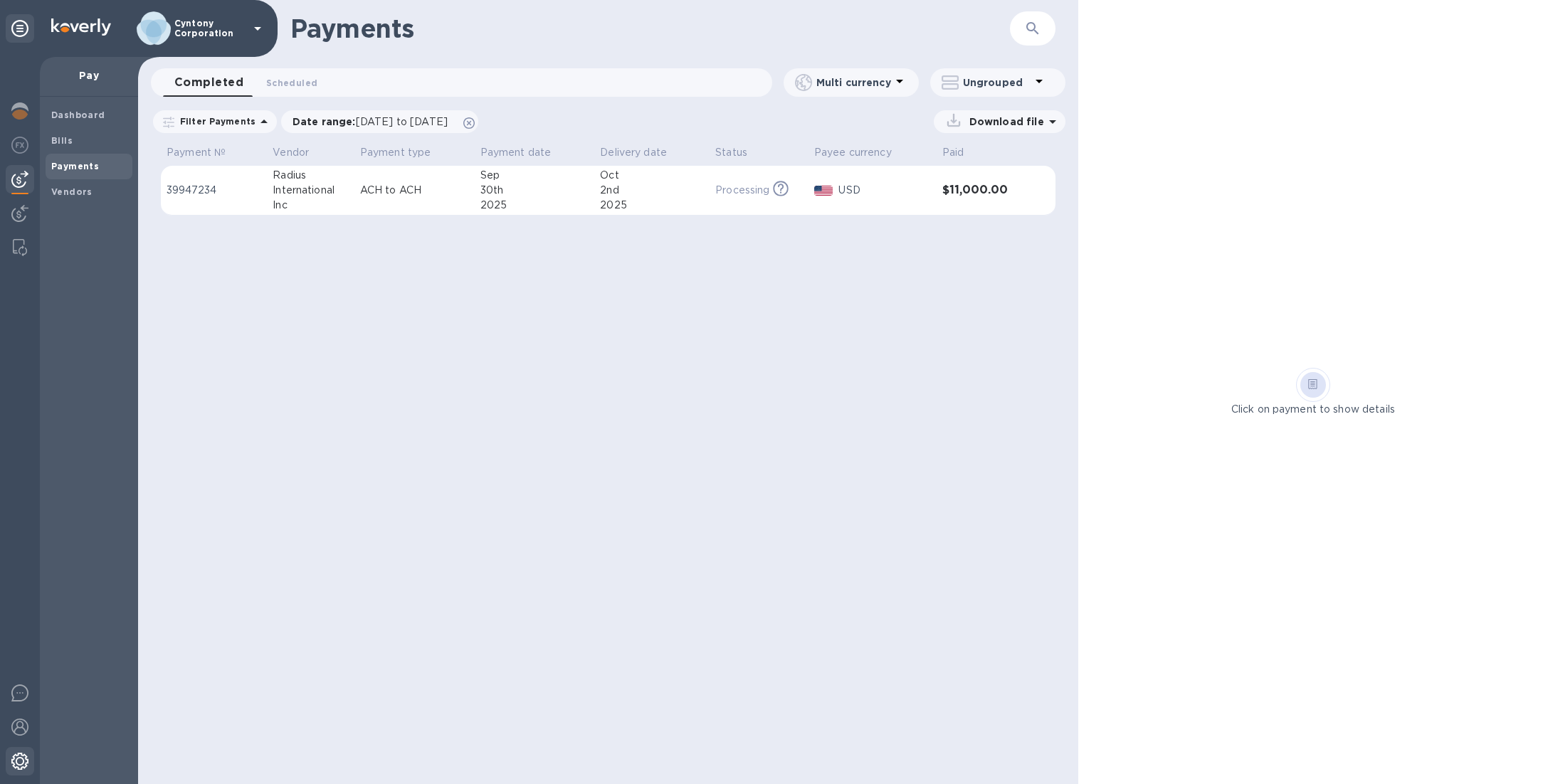
click at [19, 753] on img at bounding box center [20, 762] width 17 height 17
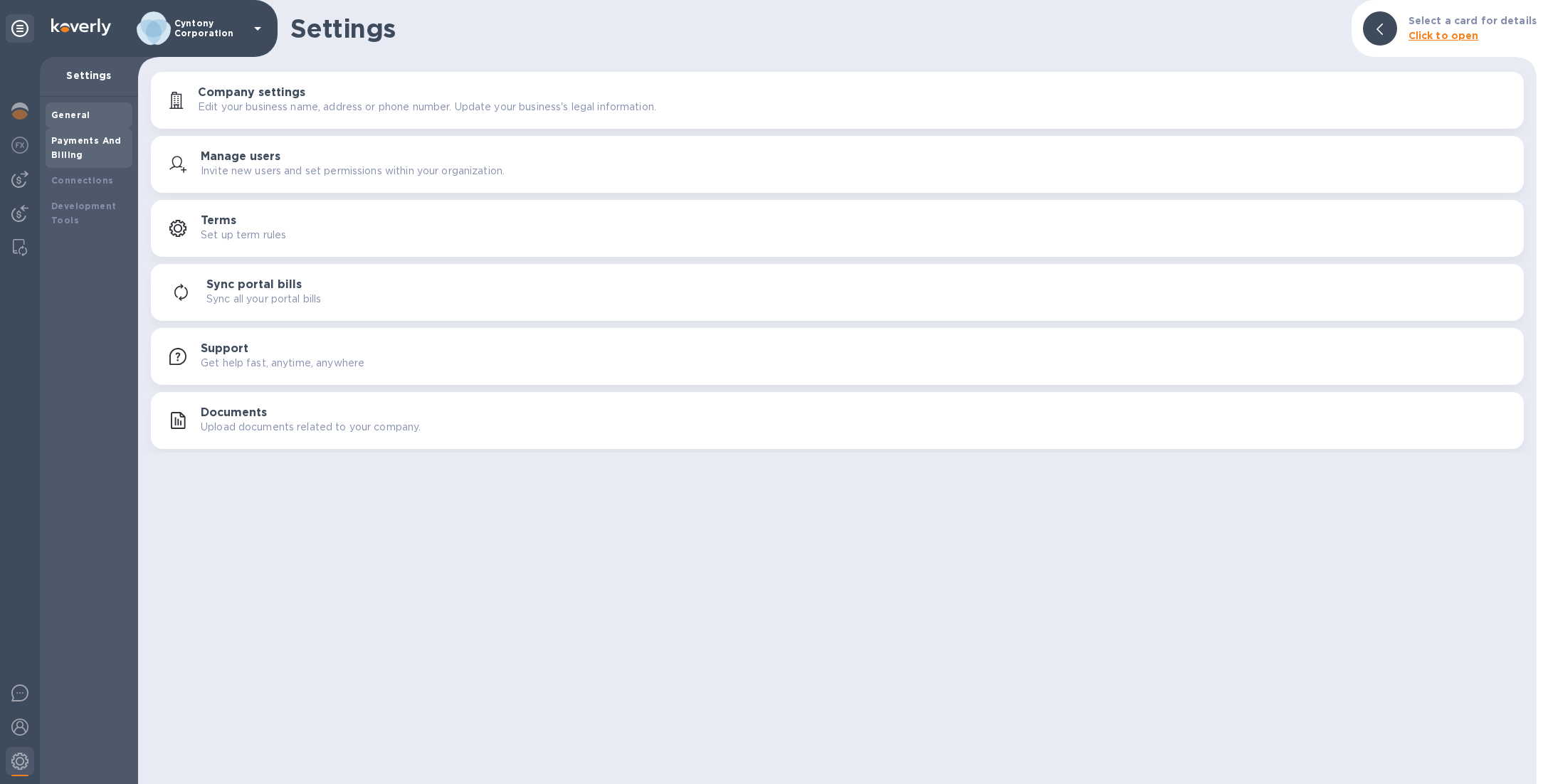
click at [47, 154] on div "Payments And Billing" at bounding box center [89, 148] width 87 height 40
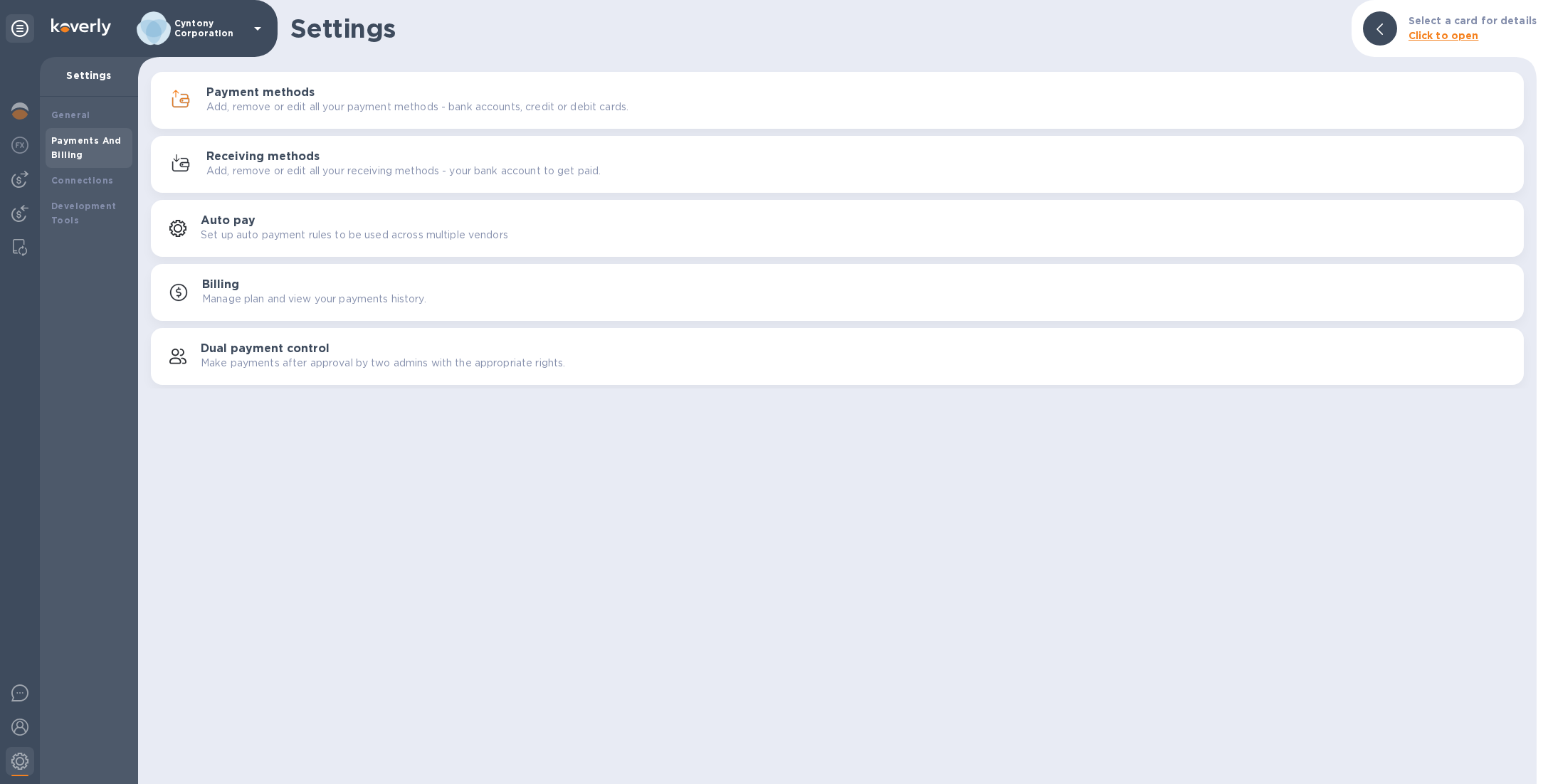
click at [309, 107] on p "Add, remove or edit all your payment methods - bank accounts, credit or debit c…" at bounding box center [417, 107] width 422 height 15
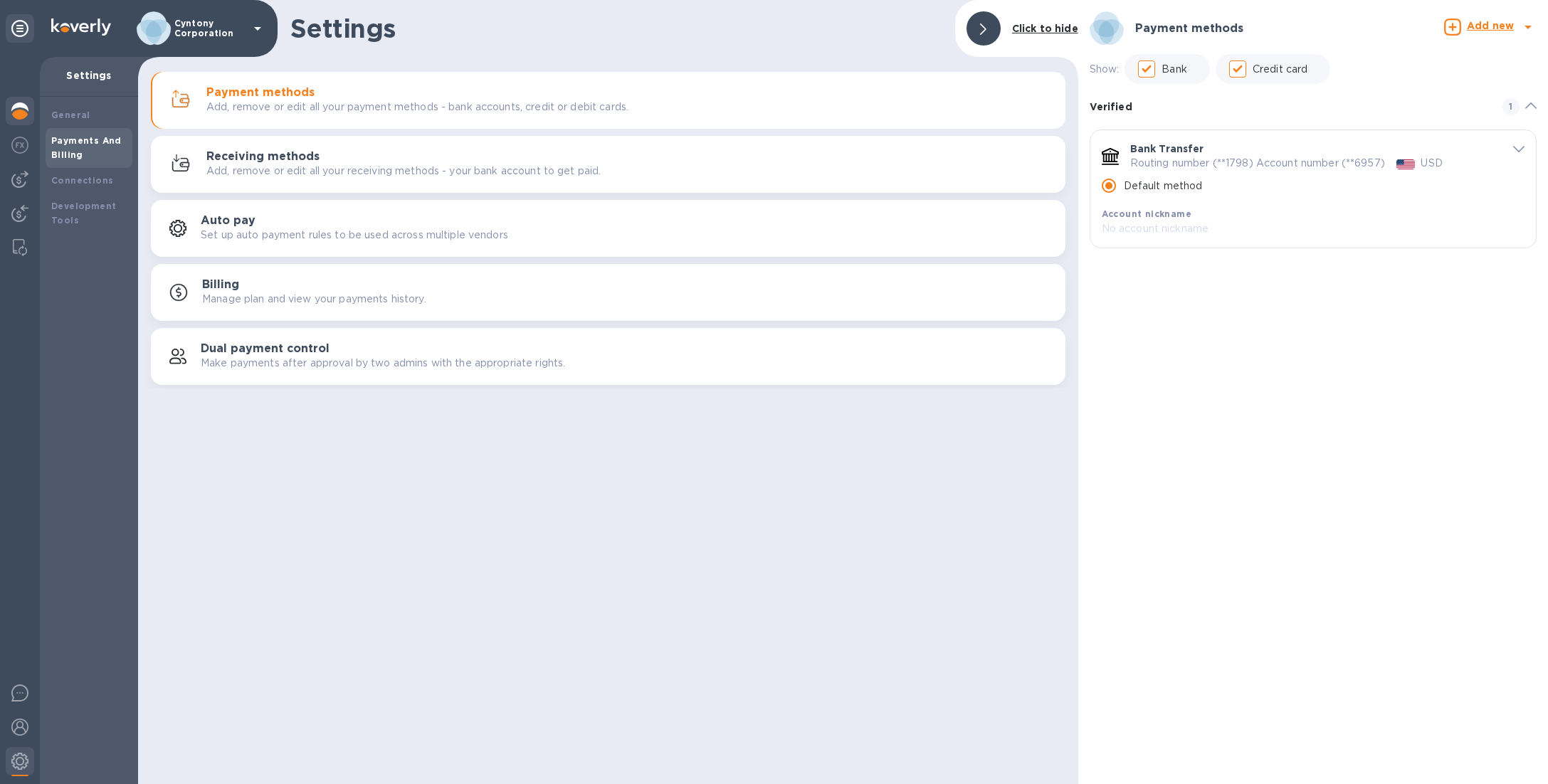
click at [23, 122] on div at bounding box center [20, 112] width 28 height 32
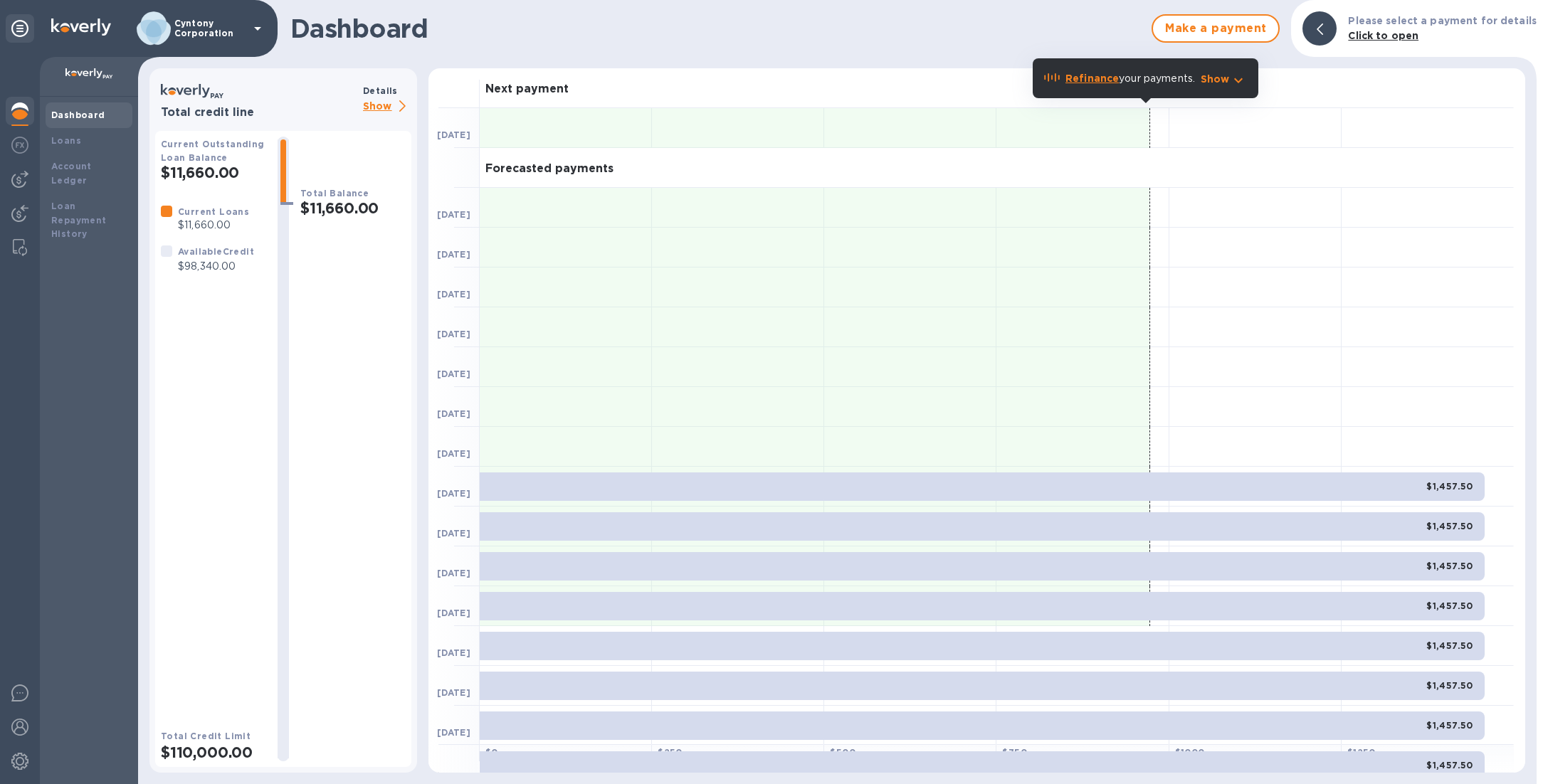
click at [38, 773] on div at bounding box center [20, 421] width 40 height 727
drag, startPoint x: 28, startPoint y: 758, endPoint x: 36, endPoint y: 673, distance: 85.4
click at [28, 758] on div at bounding box center [20, 763] width 28 height 32
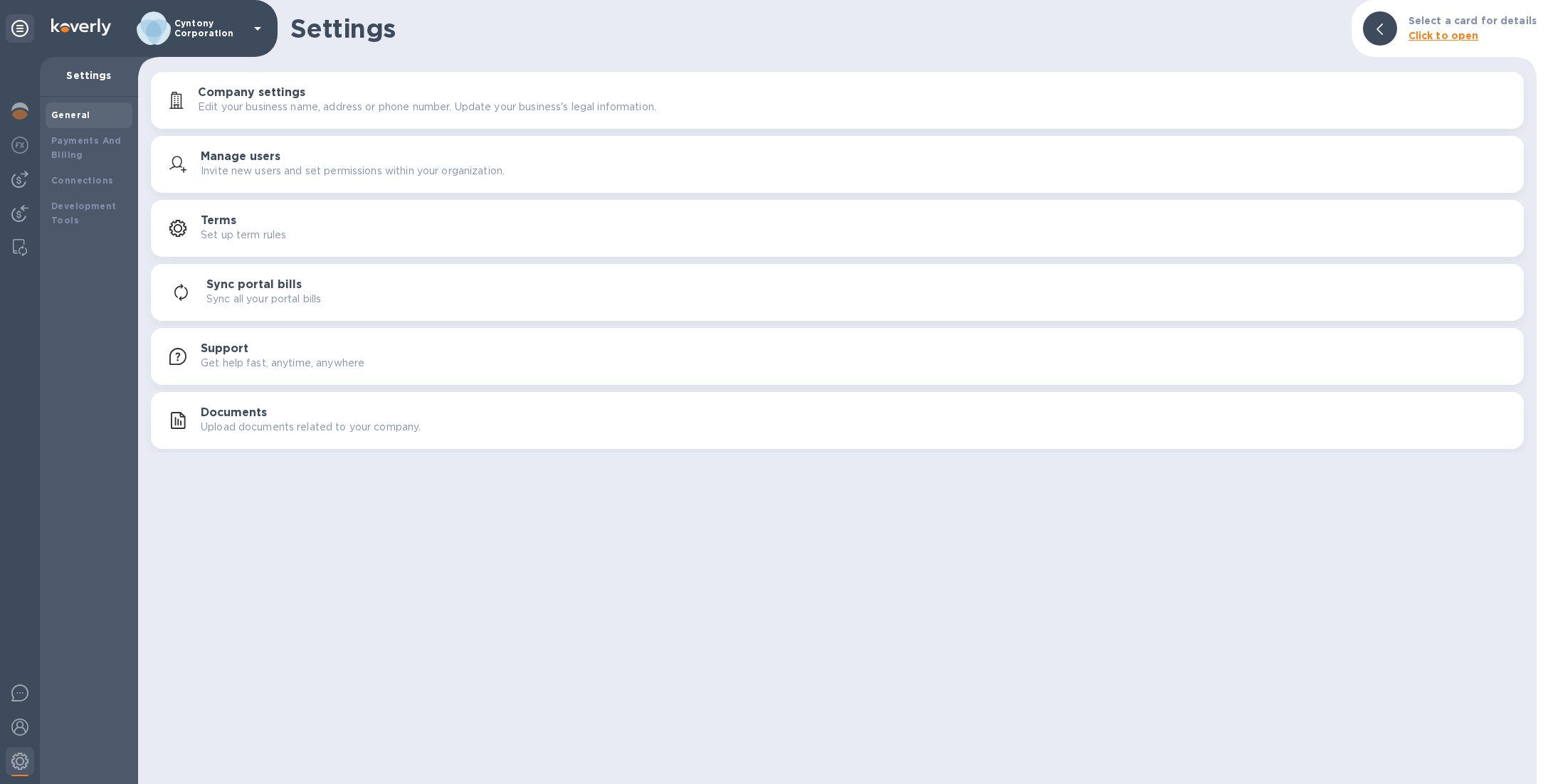
click at [239, 159] on h3 "Manage users" at bounding box center [240, 157] width 79 height 14
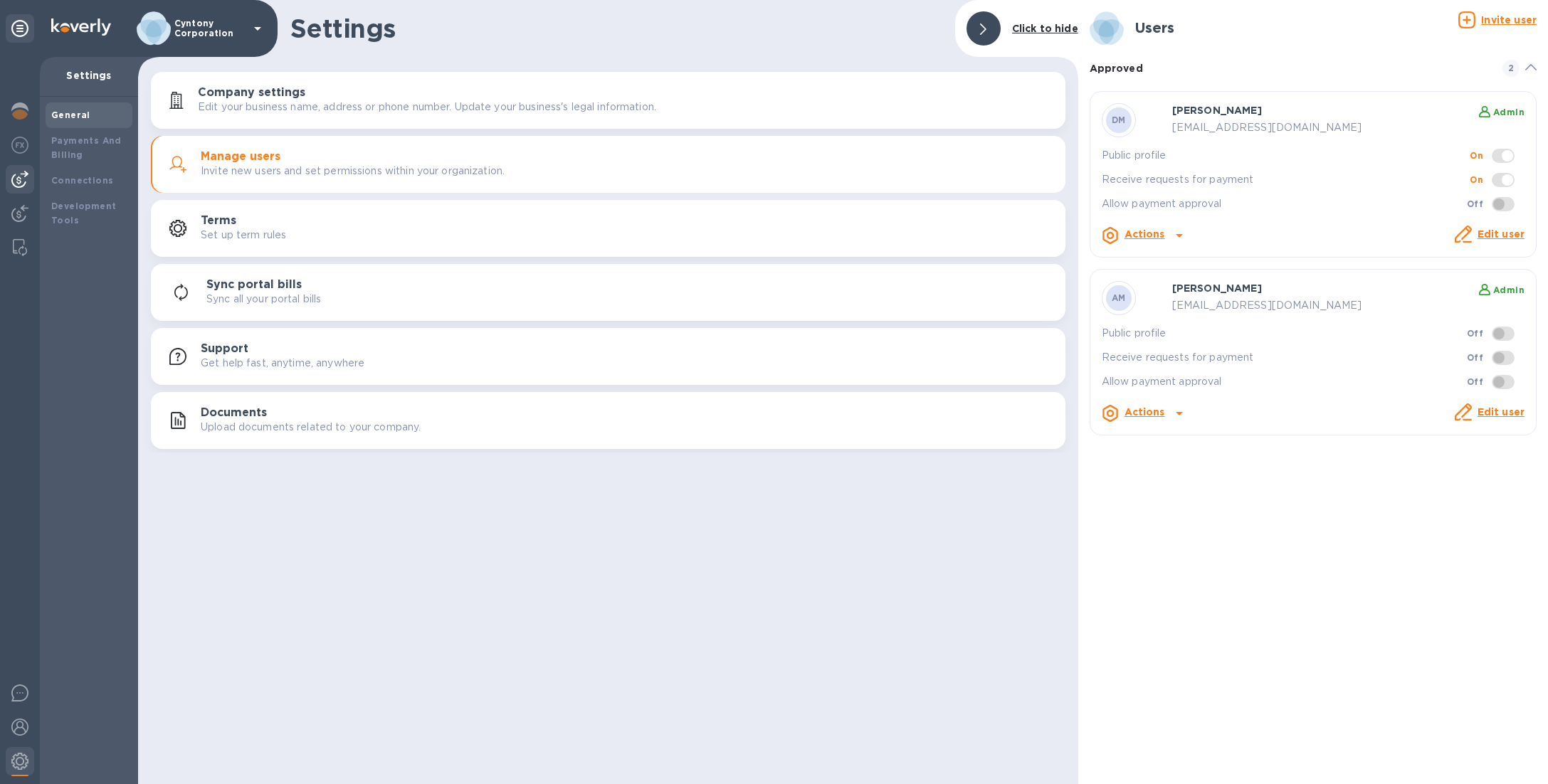
click at [14, 177] on img at bounding box center [20, 179] width 17 height 17
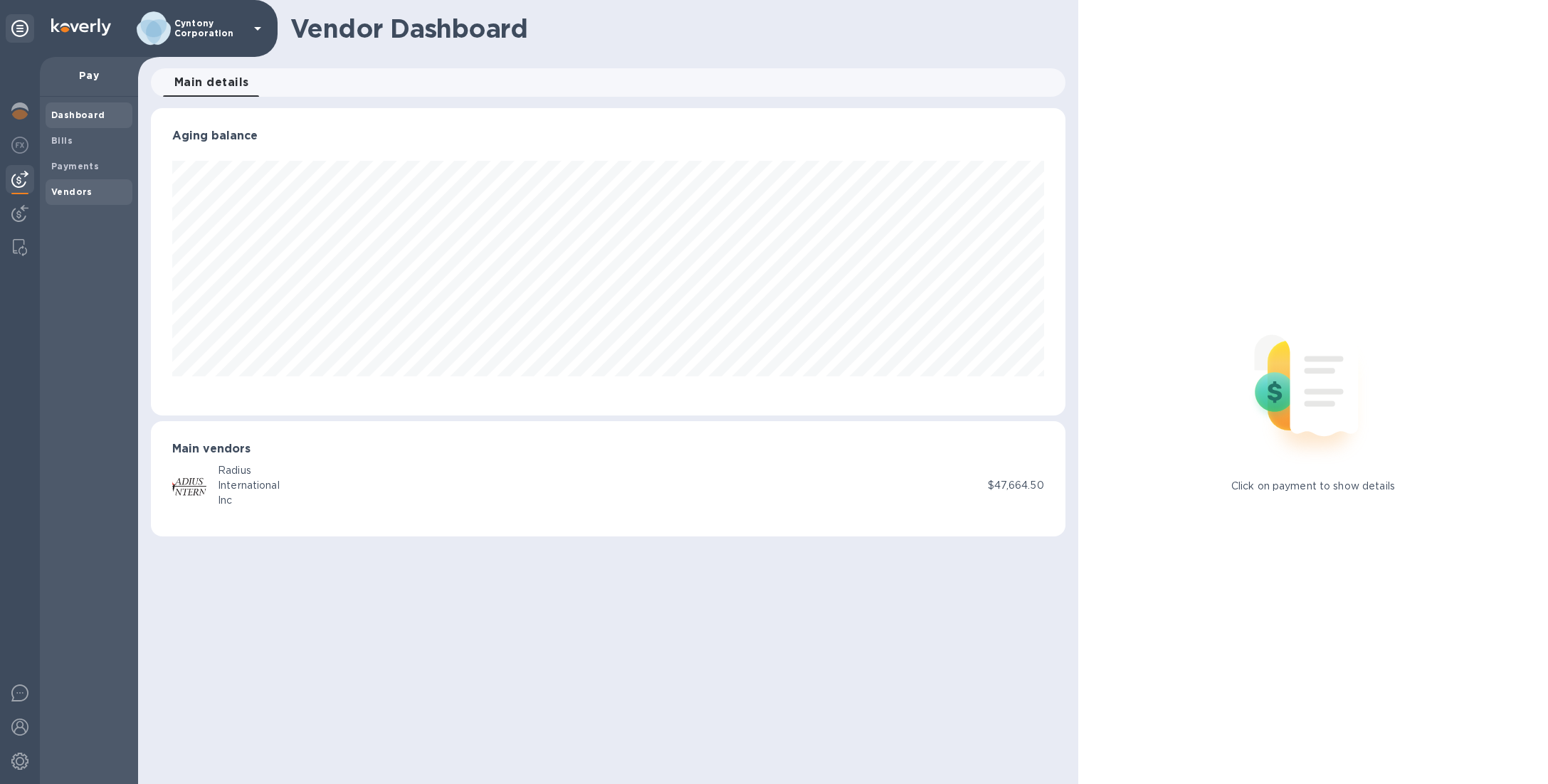
scroll to position [307, 915]
click at [96, 148] on span "Bills" at bounding box center [89, 141] width 75 height 15
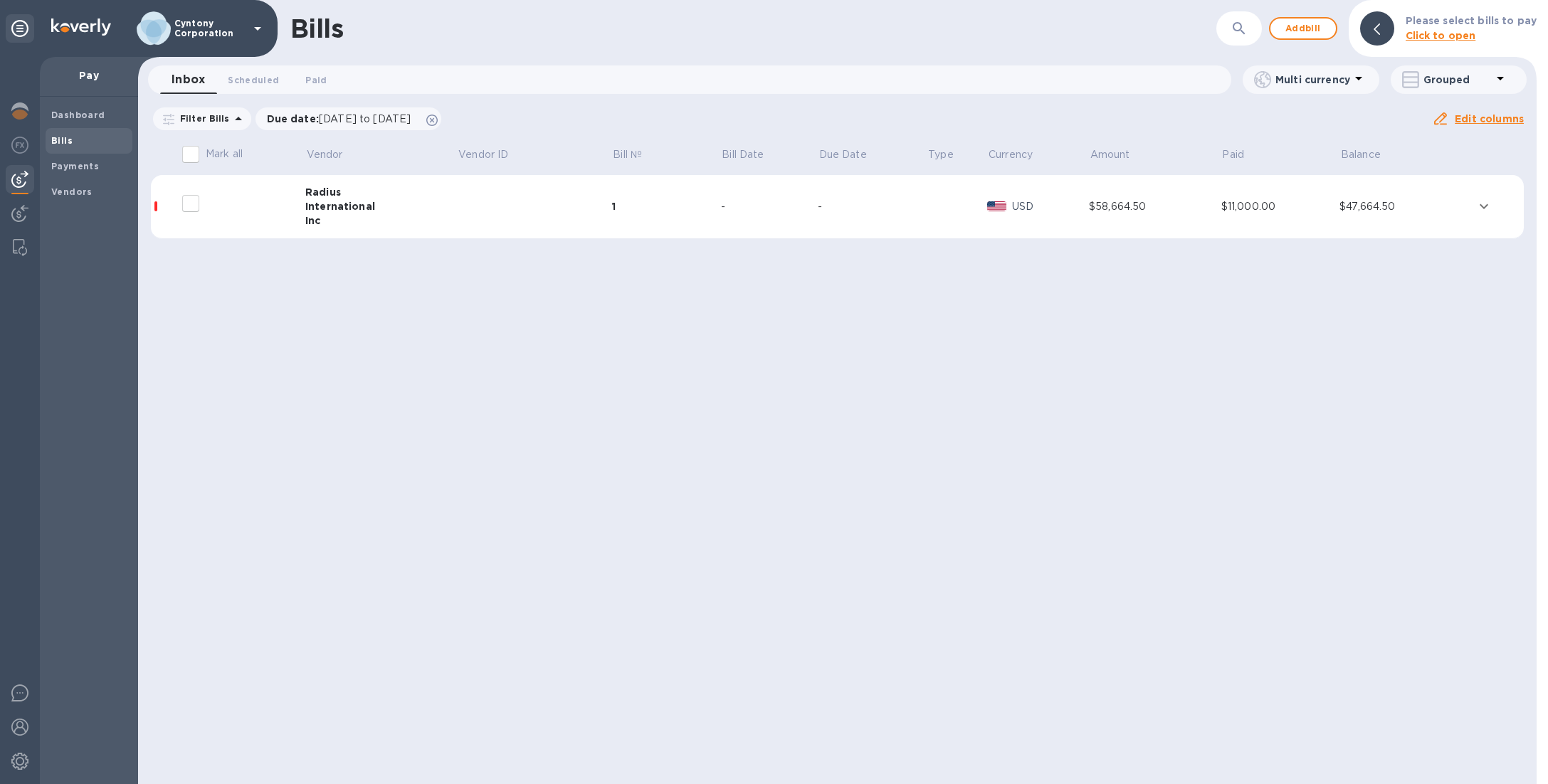
click at [553, 204] on td at bounding box center [534, 206] width 154 height 64
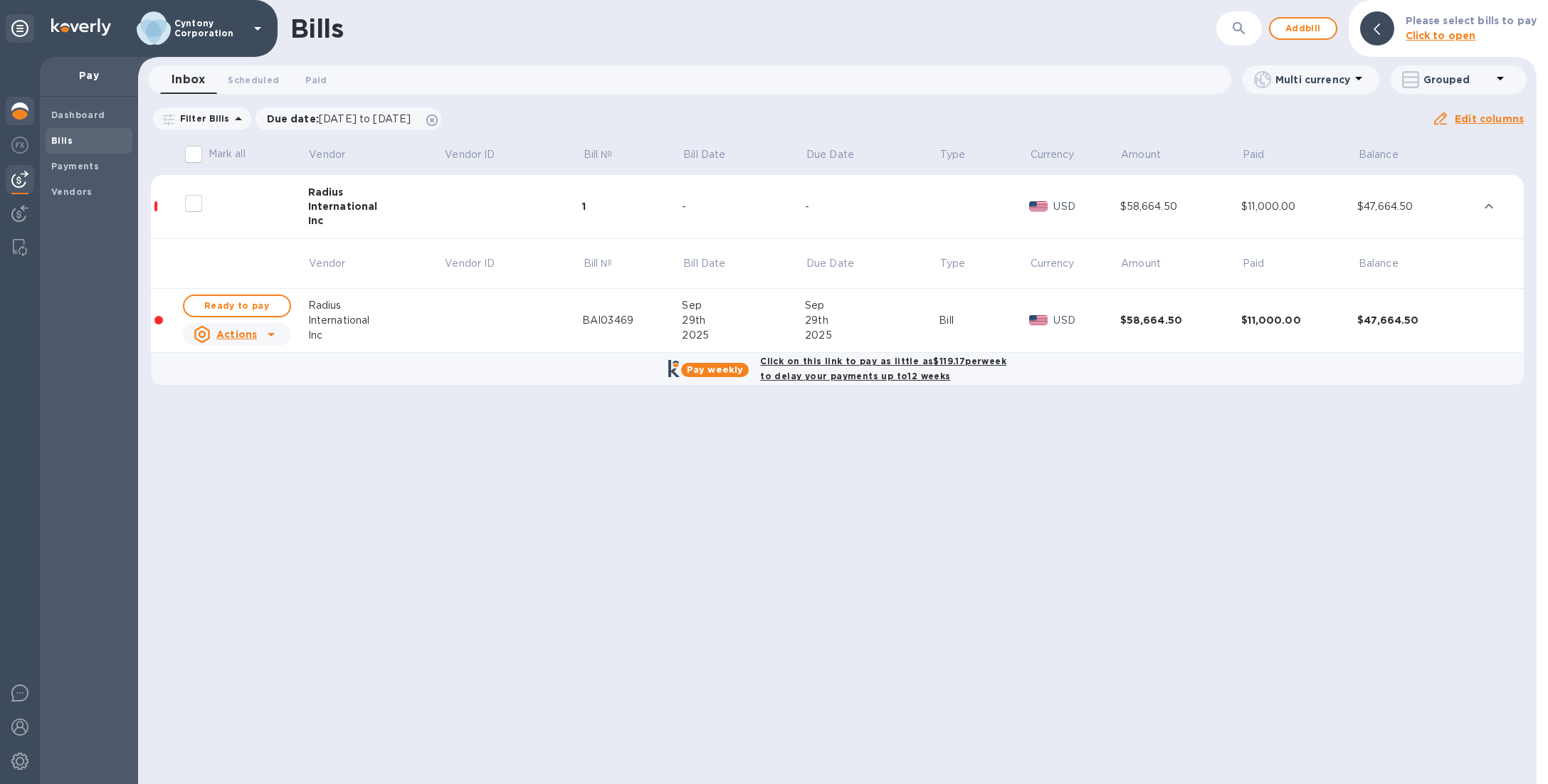
click at [23, 105] on img at bounding box center [20, 111] width 17 height 17
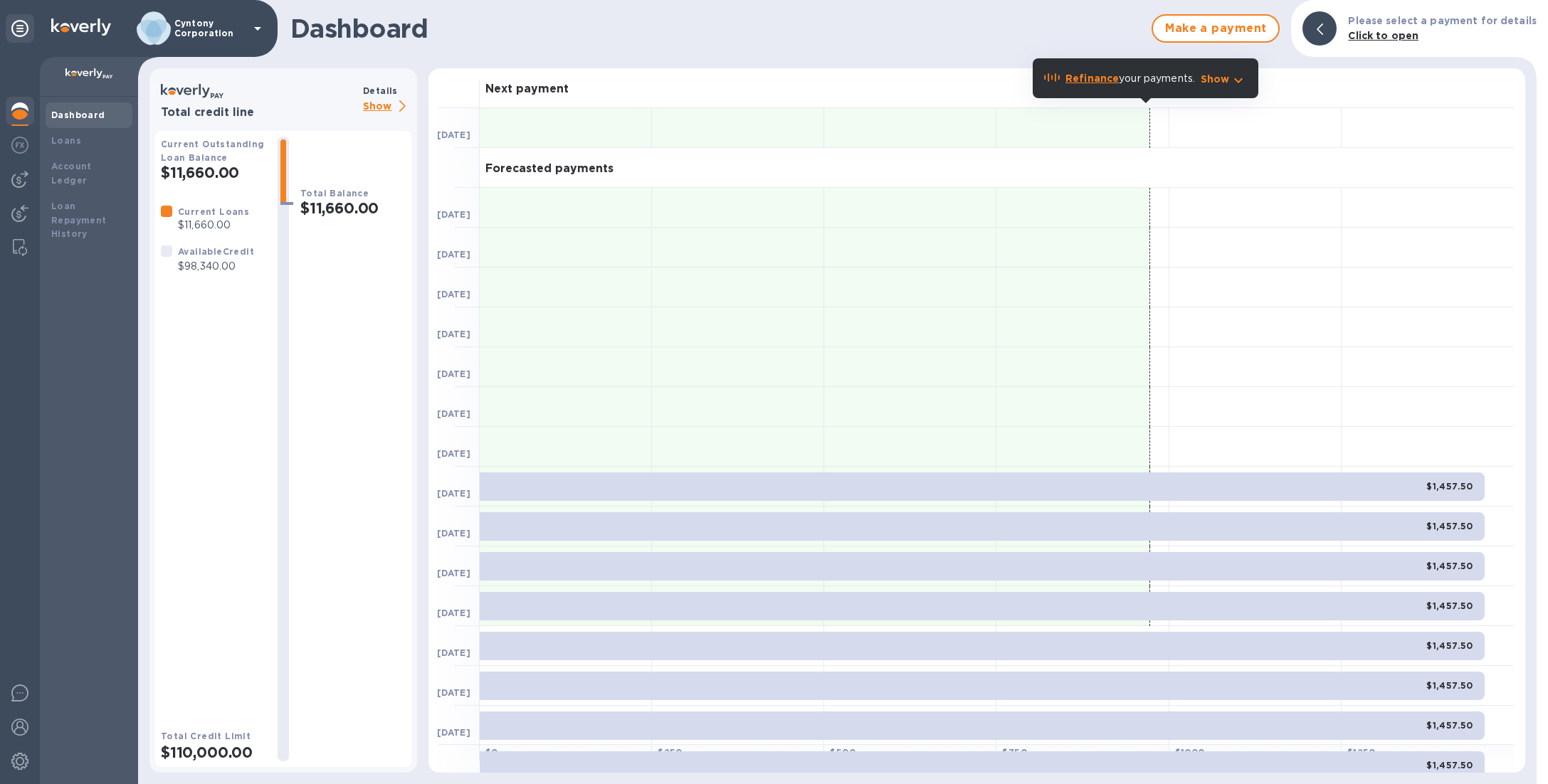
click at [381, 109] on p "Show" at bounding box center [387, 107] width 49 height 18
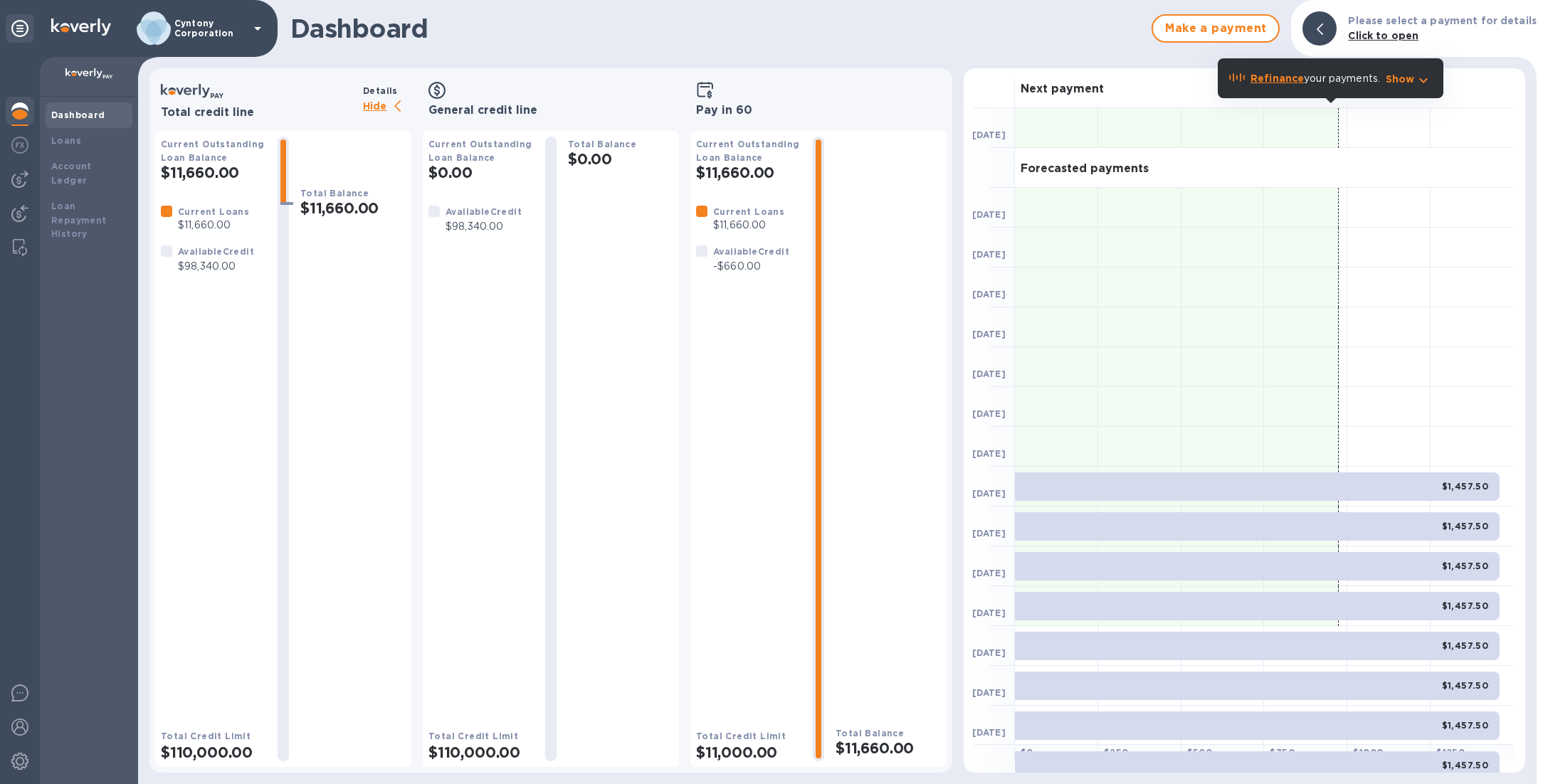
click at [381, 109] on p "Hide" at bounding box center [387, 107] width 49 height 18
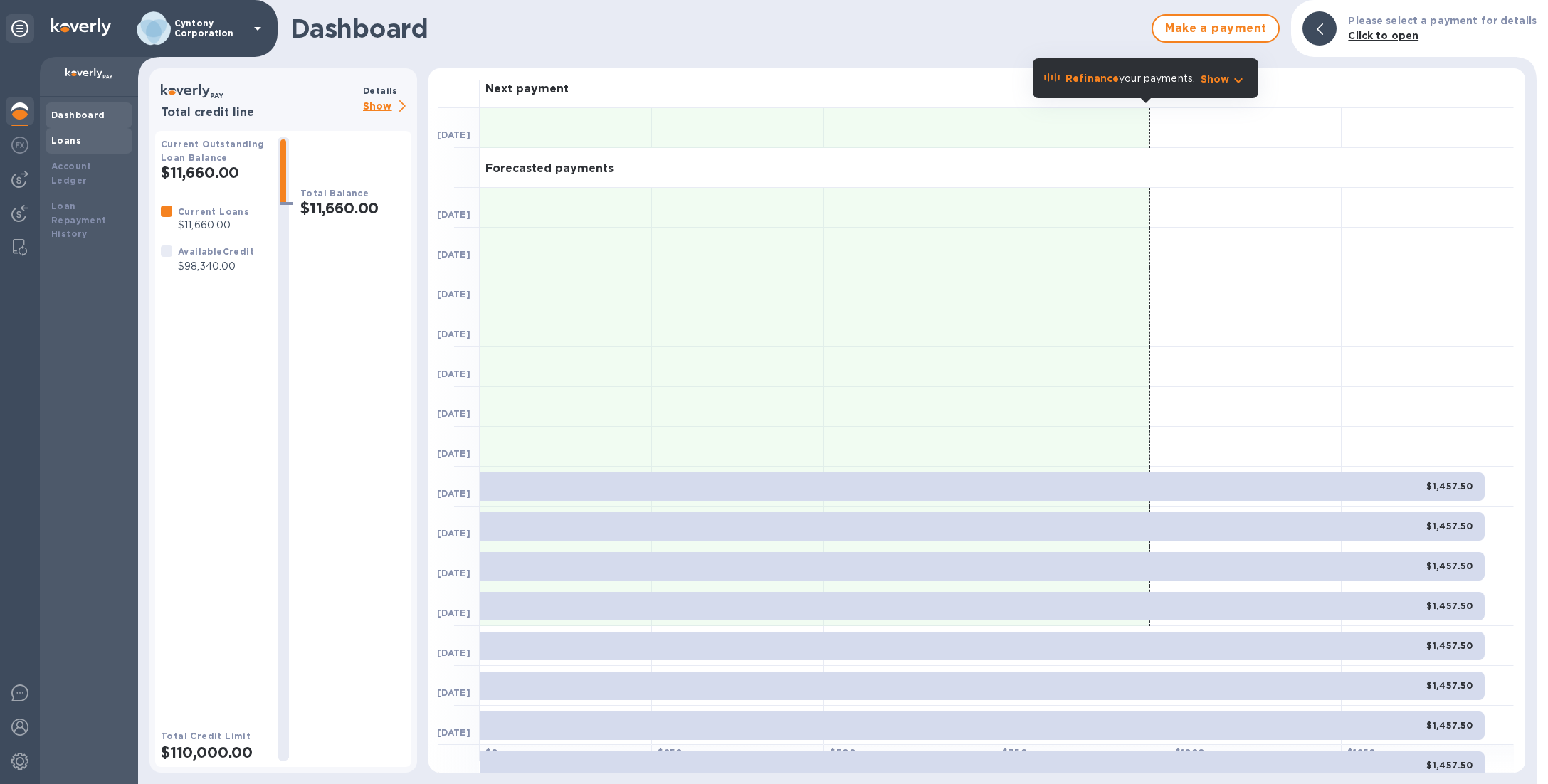
click at [92, 139] on div "Loans" at bounding box center [89, 141] width 75 height 15
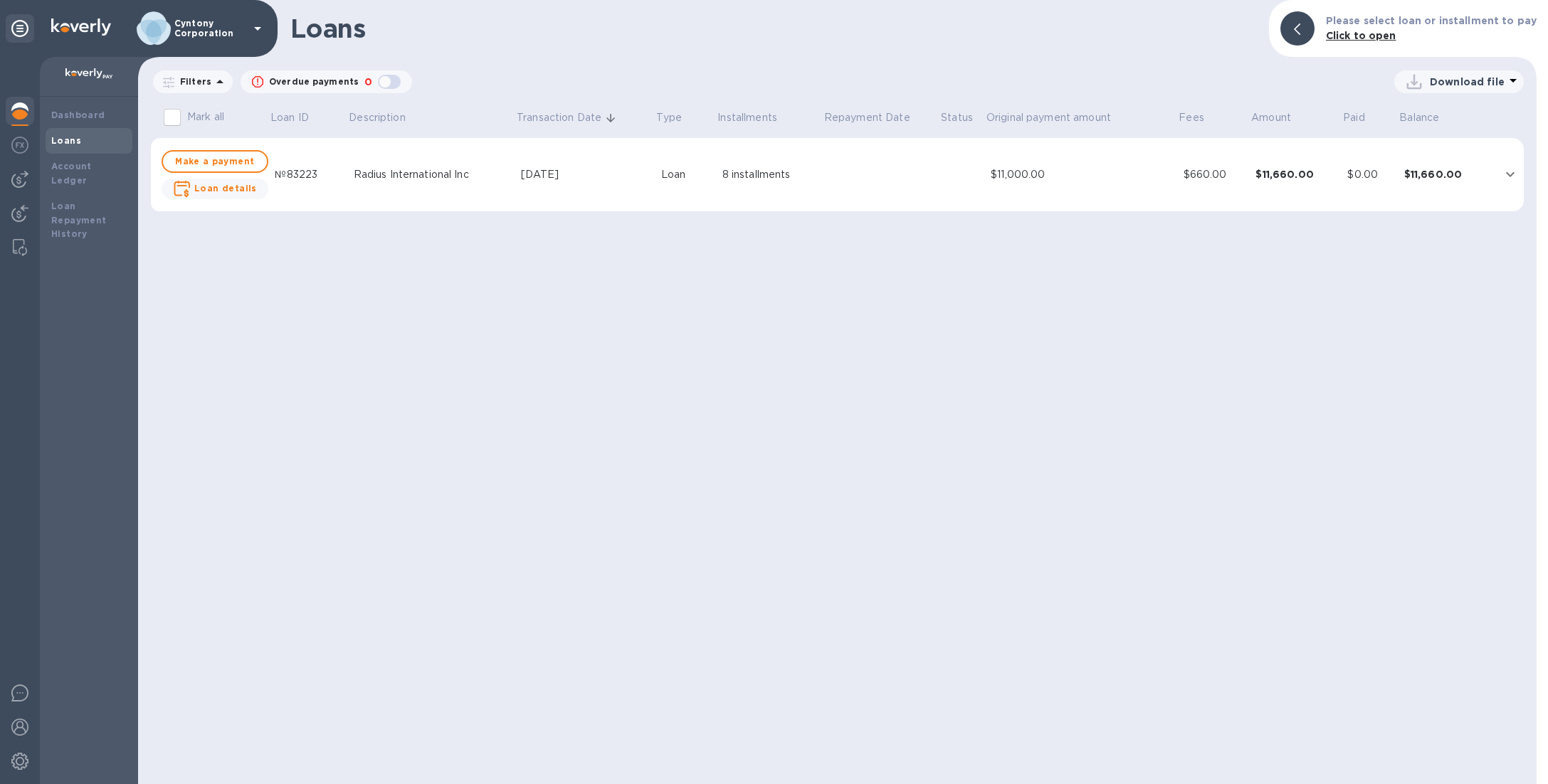
click at [848, 189] on td at bounding box center [881, 175] width 117 height 74
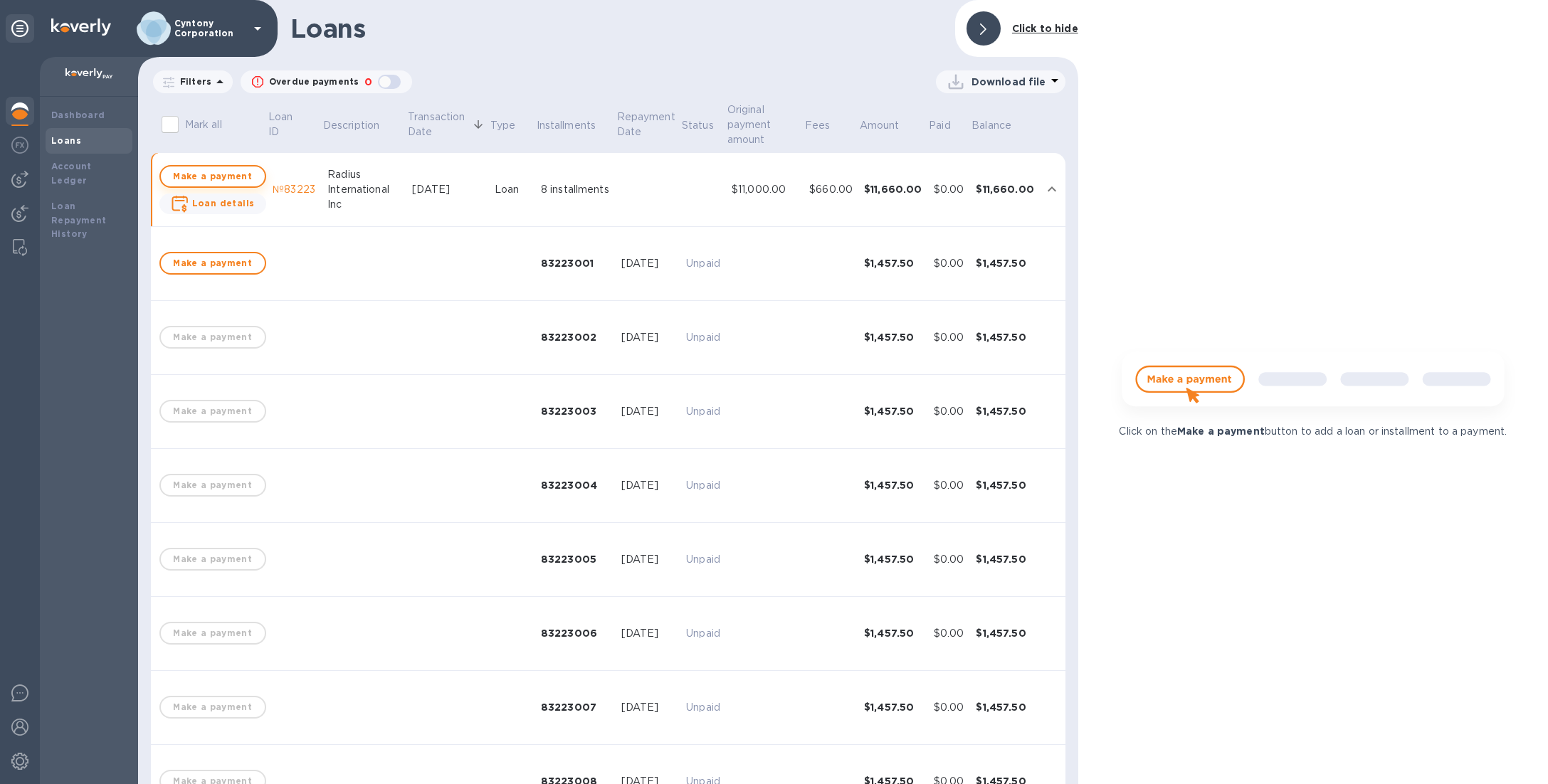
click at [222, 170] on span "Make a payment" at bounding box center [212, 177] width 81 height 17
checkbox input "true"
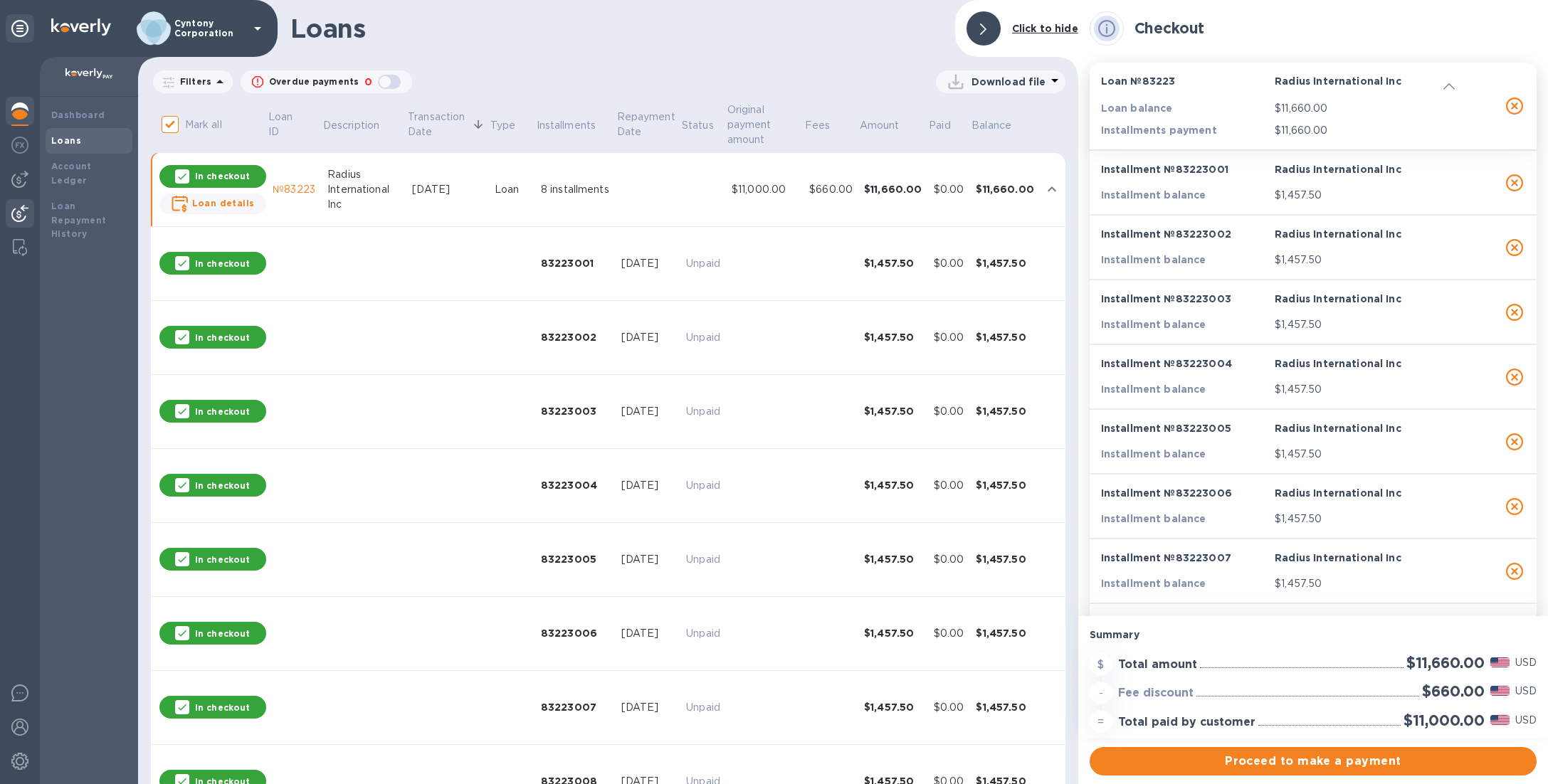
click at [32, 215] on div at bounding box center [20, 215] width 28 height 32
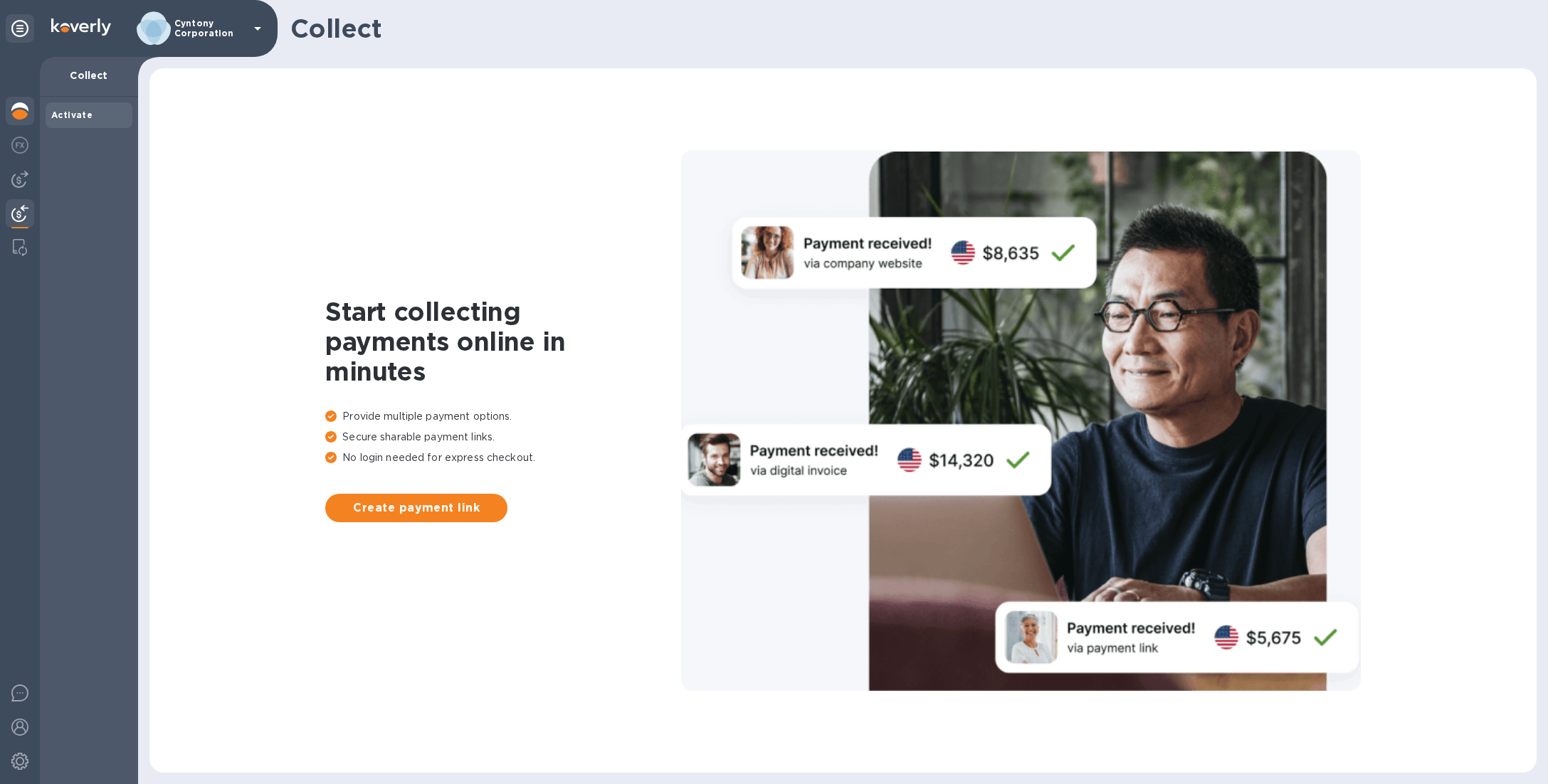
click at [29, 109] on div at bounding box center [20, 421] width 40 height 727
click at [28, 109] on img at bounding box center [20, 111] width 17 height 17
